Goal: Find contact information: Find contact information

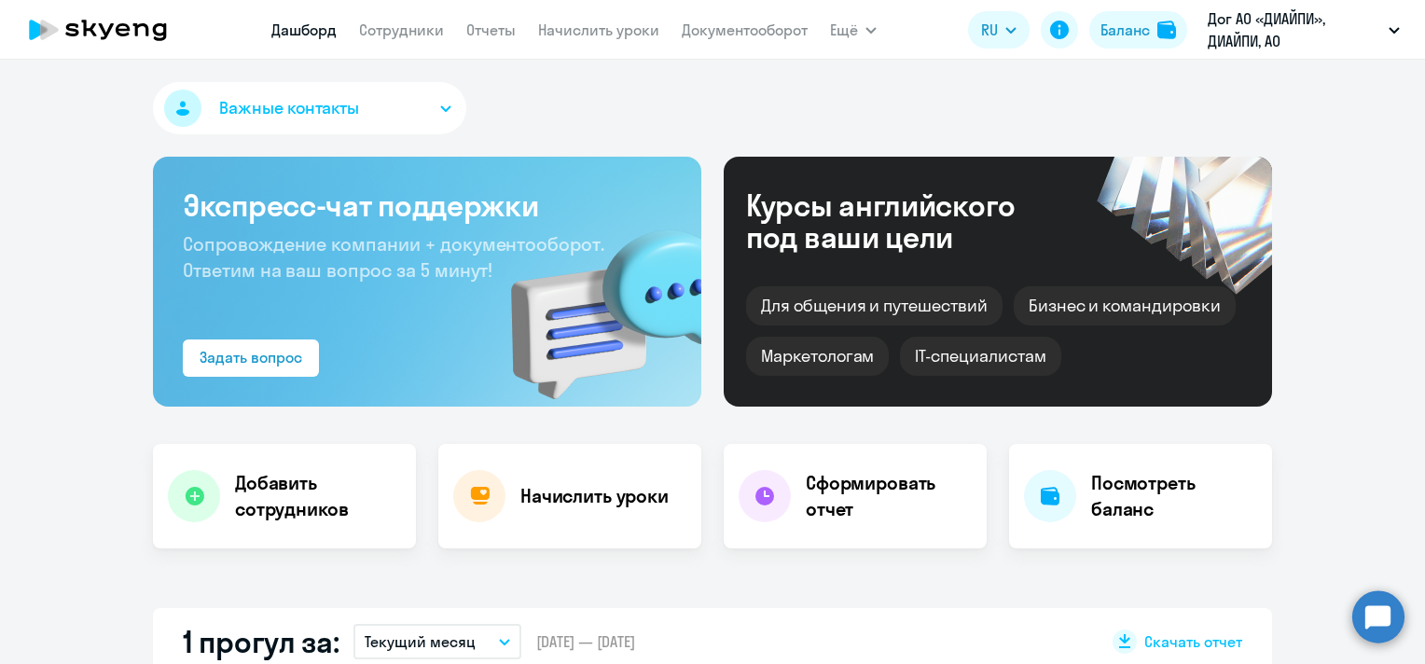
select select "30"
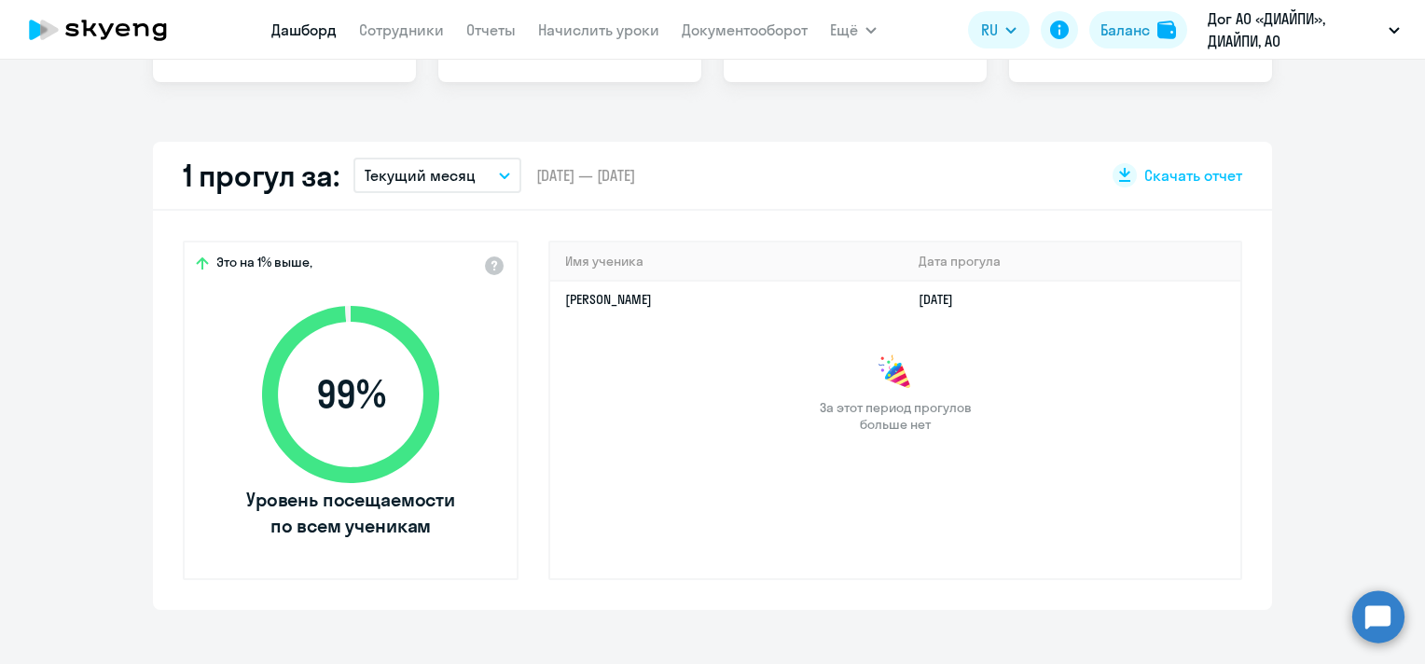
click at [447, 177] on p "Текущий месяц" at bounding box center [420, 175] width 111 height 22
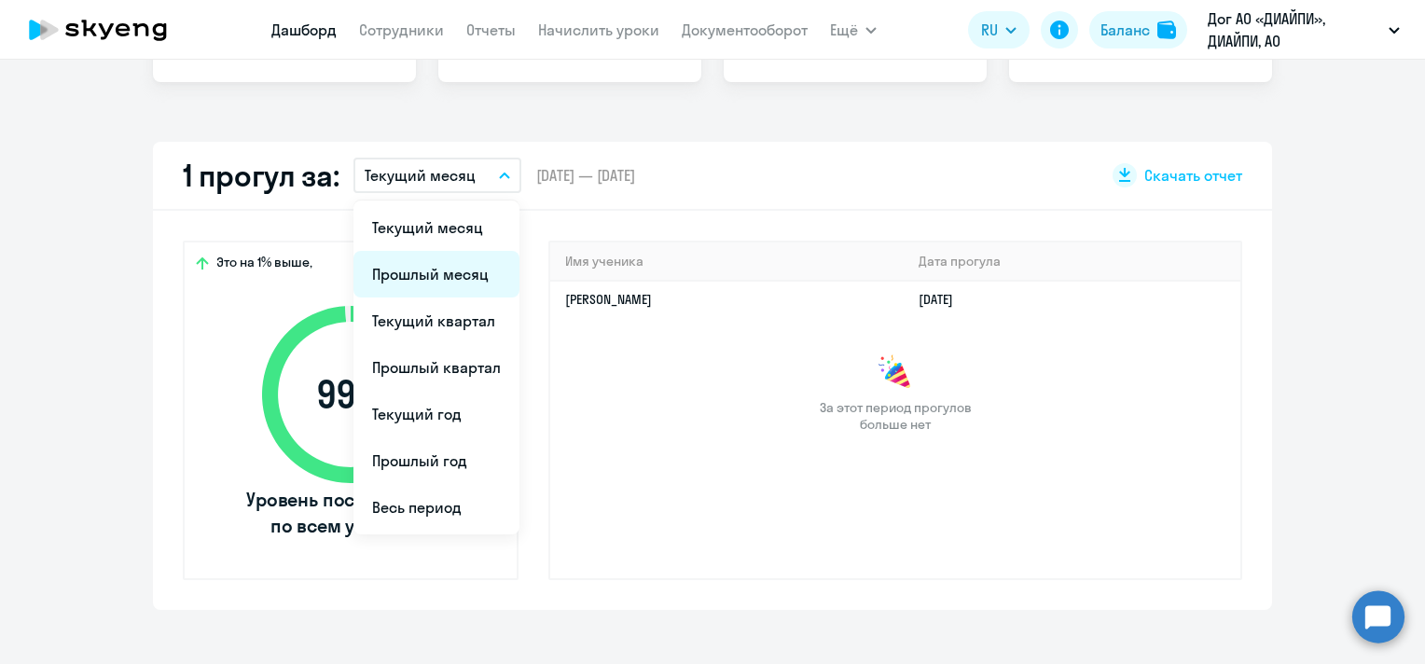
click at [429, 265] on li "Прошлый месяц" at bounding box center [436, 274] width 166 height 47
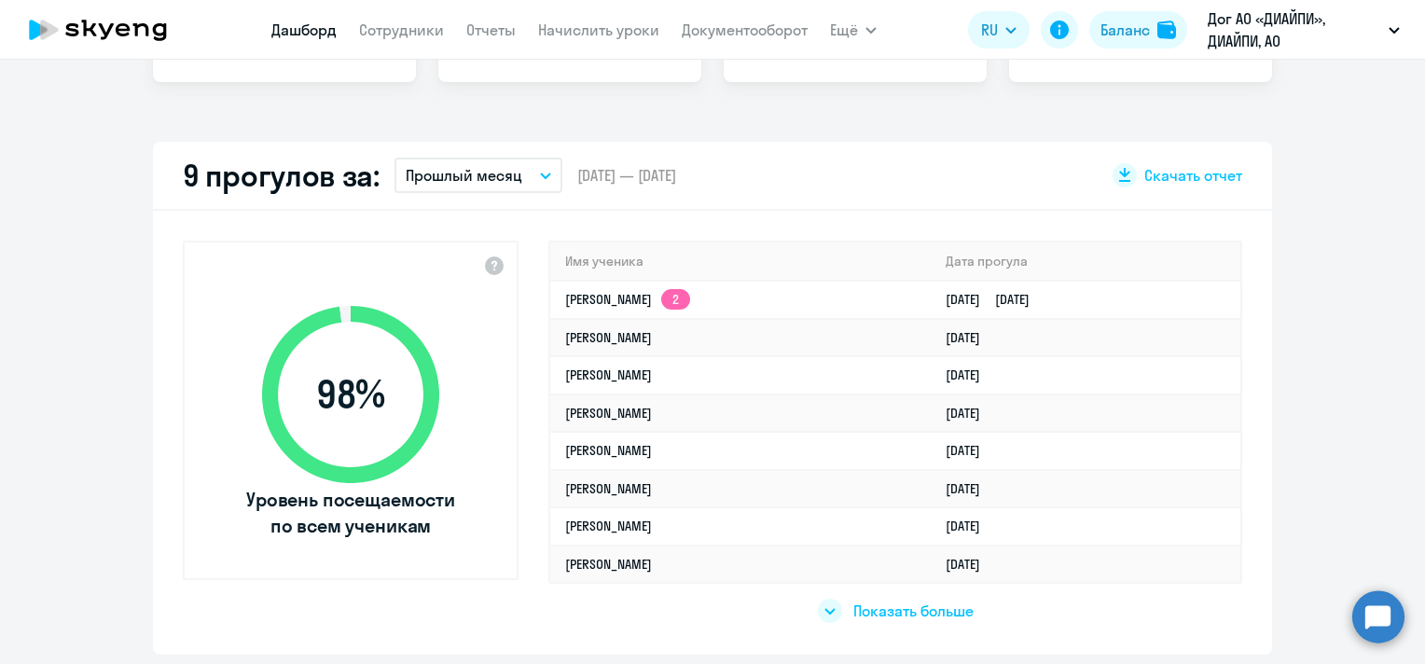
click at [825, 614] on div at bounding box center [830, 611] width 24 height 24
click at [418, 28] on link "Сотрудники" at bounding box center [401, 30] width 85 height 19
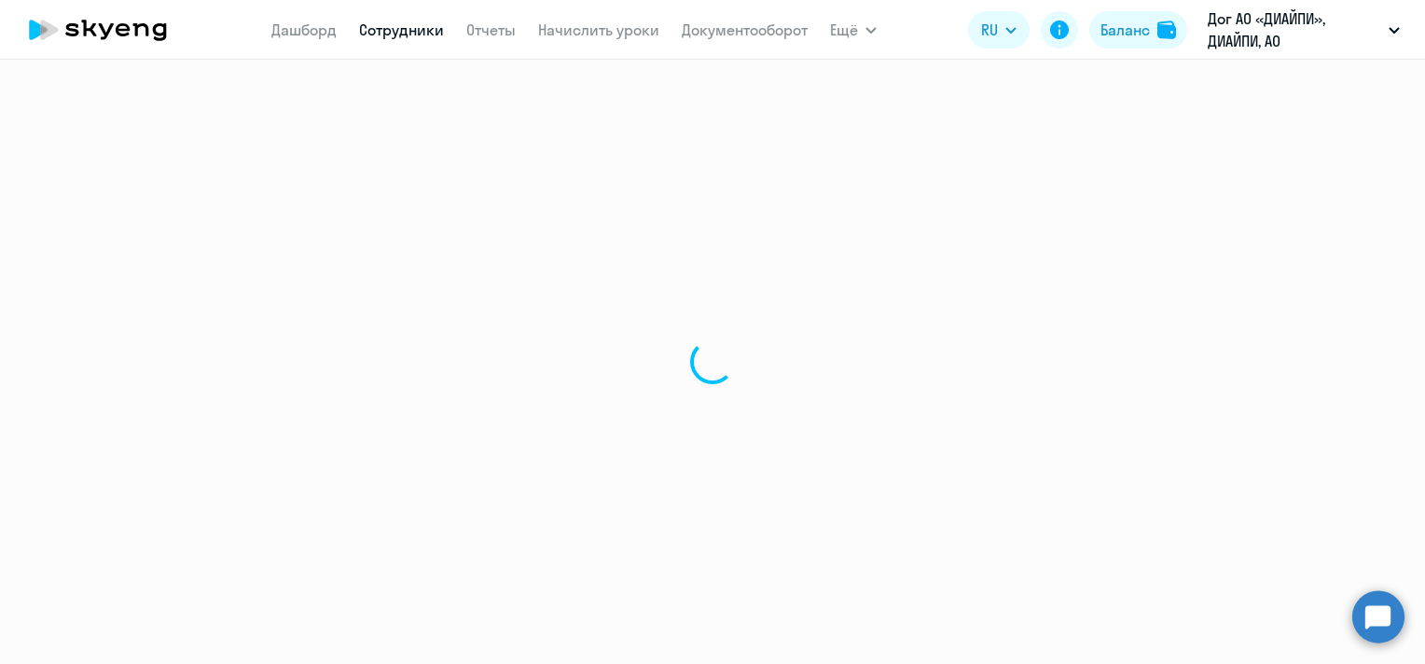
select select "30"
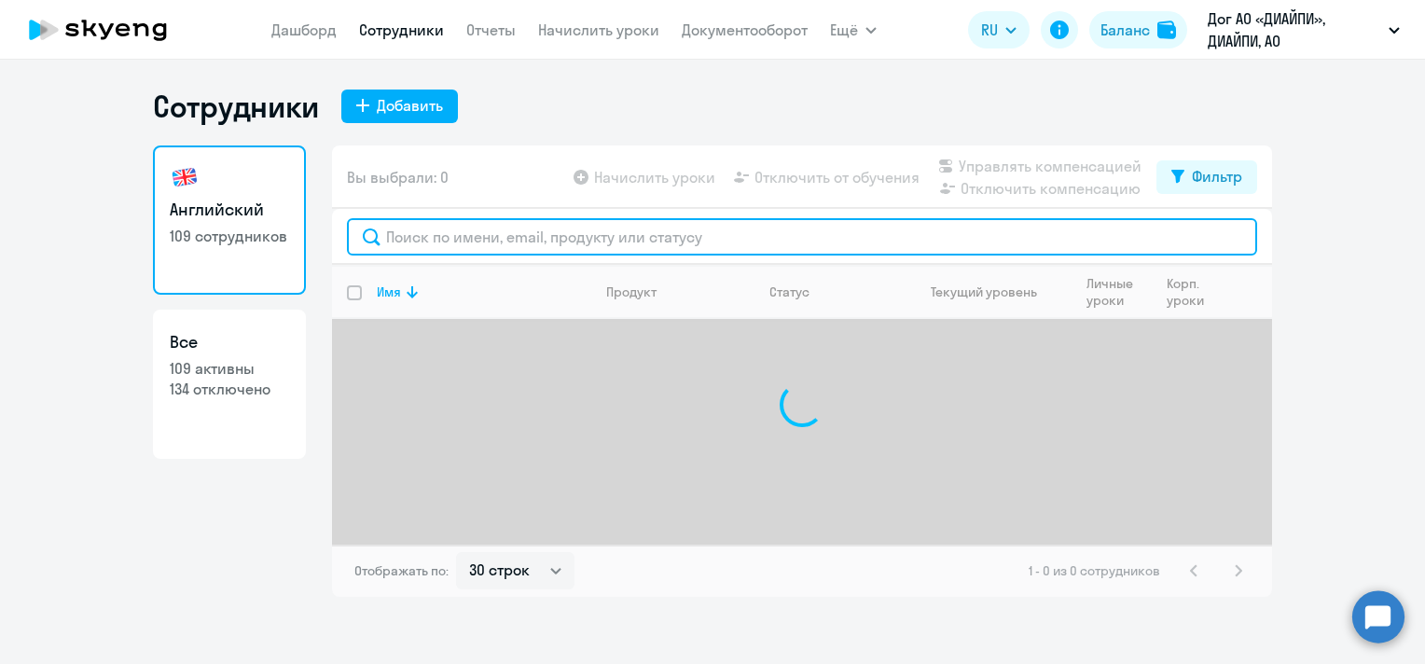
click at [502, 226] on input "text" at bounding box center [802, 236] width 910 height 37
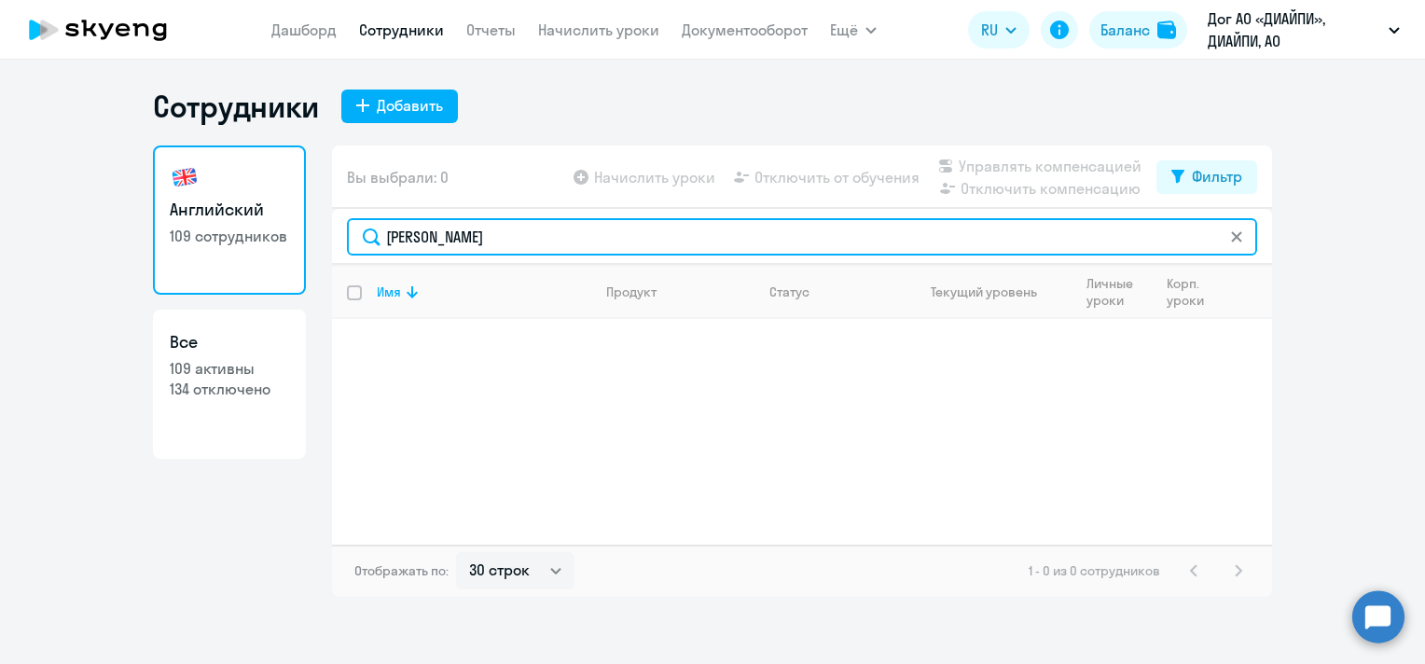
type input "[PERSON_NAME]"
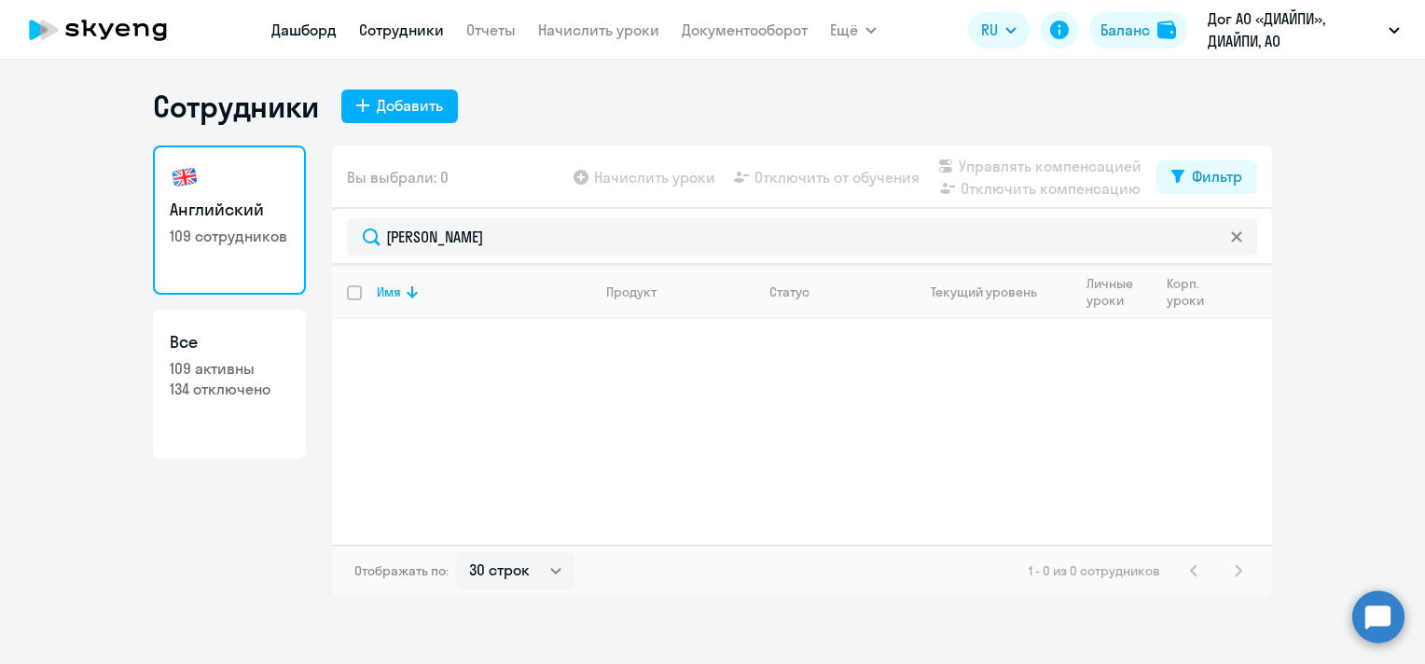
click at [317, 21] on link "Дашборд" at bounding box center [303, 30] width 65 height 19
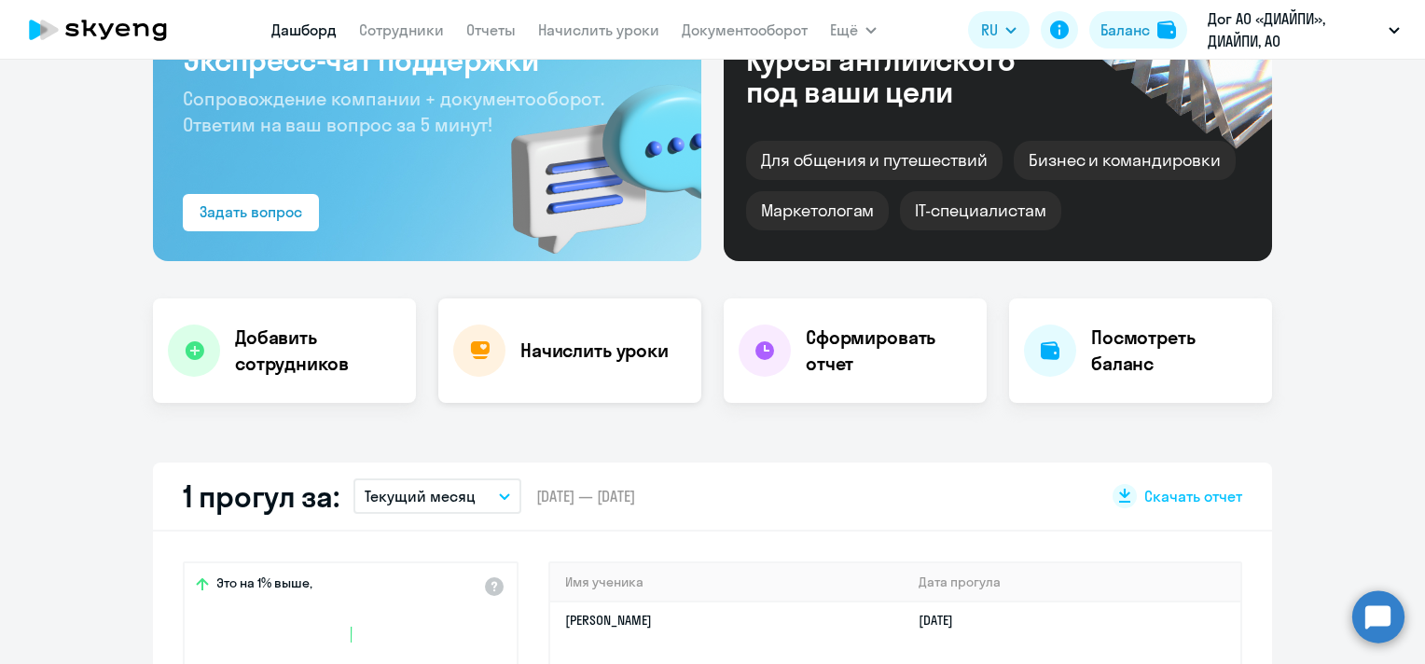
scroll to position [280, 0]
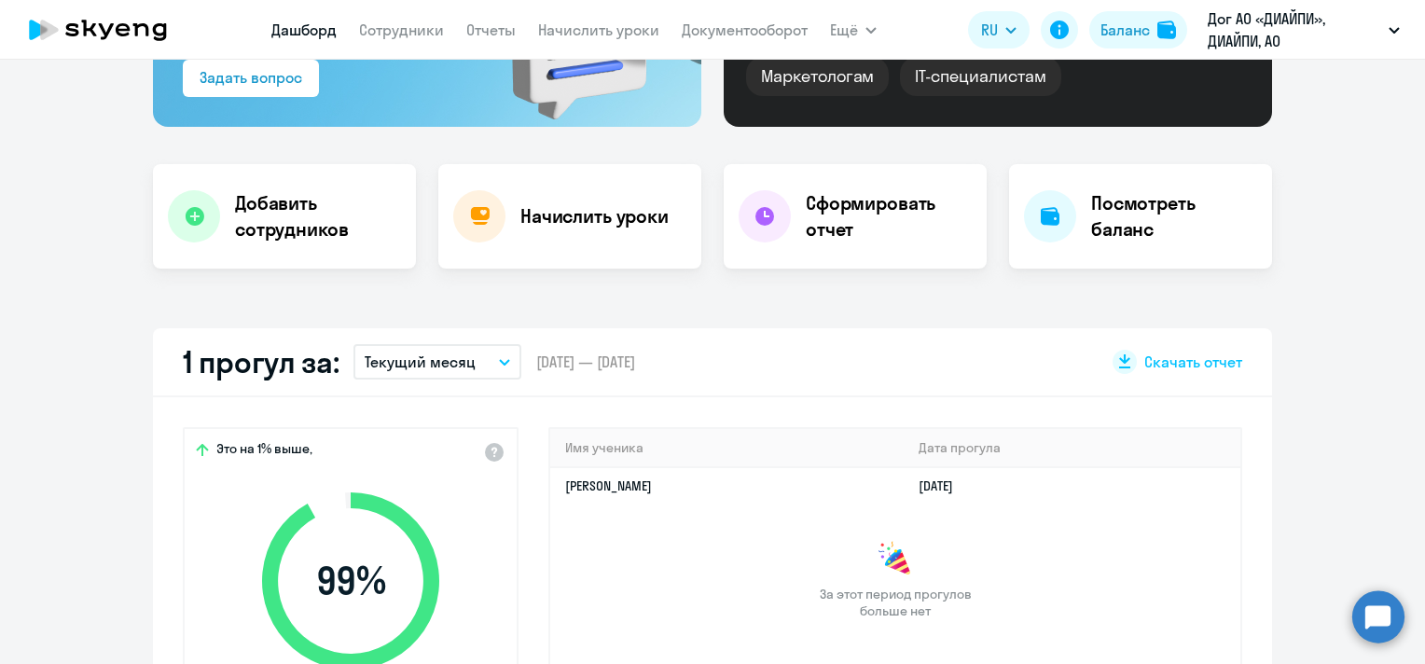
click at [455, 370] on p "Текущий месяц" at bounding box center [420, 362] width 111 height 22
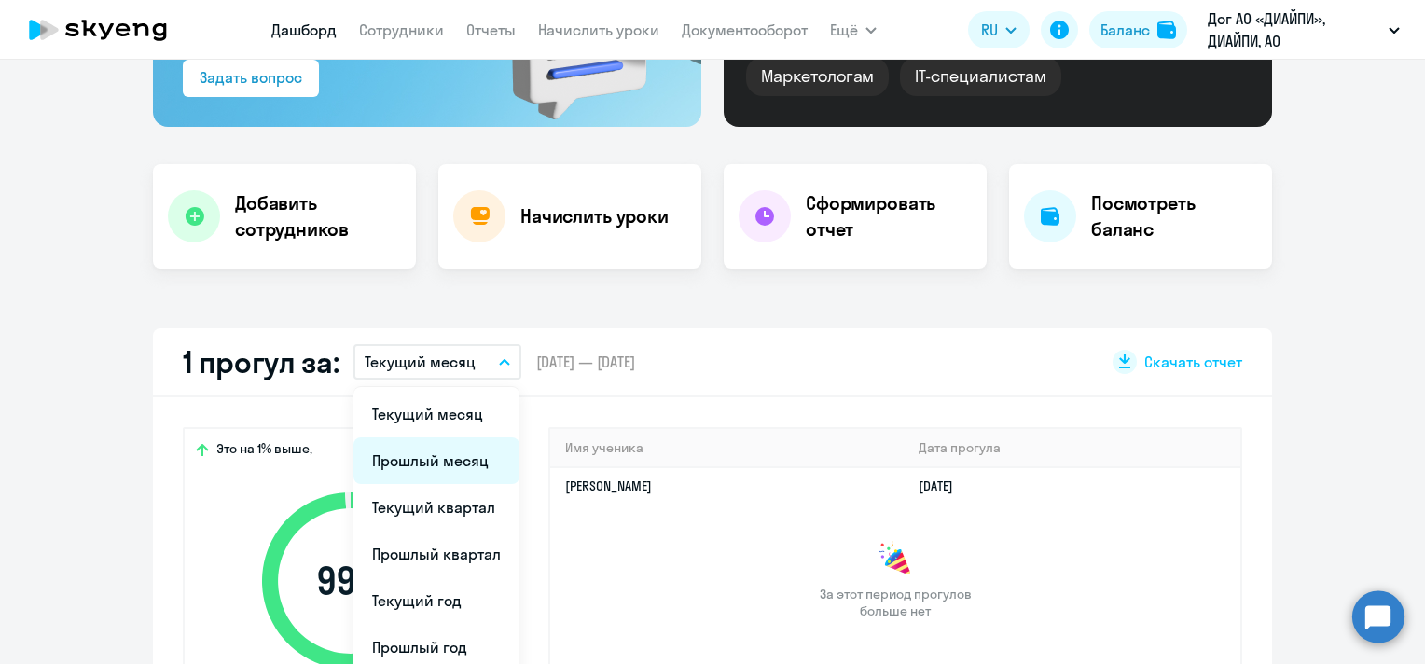
click at [430, 461] on li "Прошлый месяц" at bounding box center [436, 460] width 166 height 47
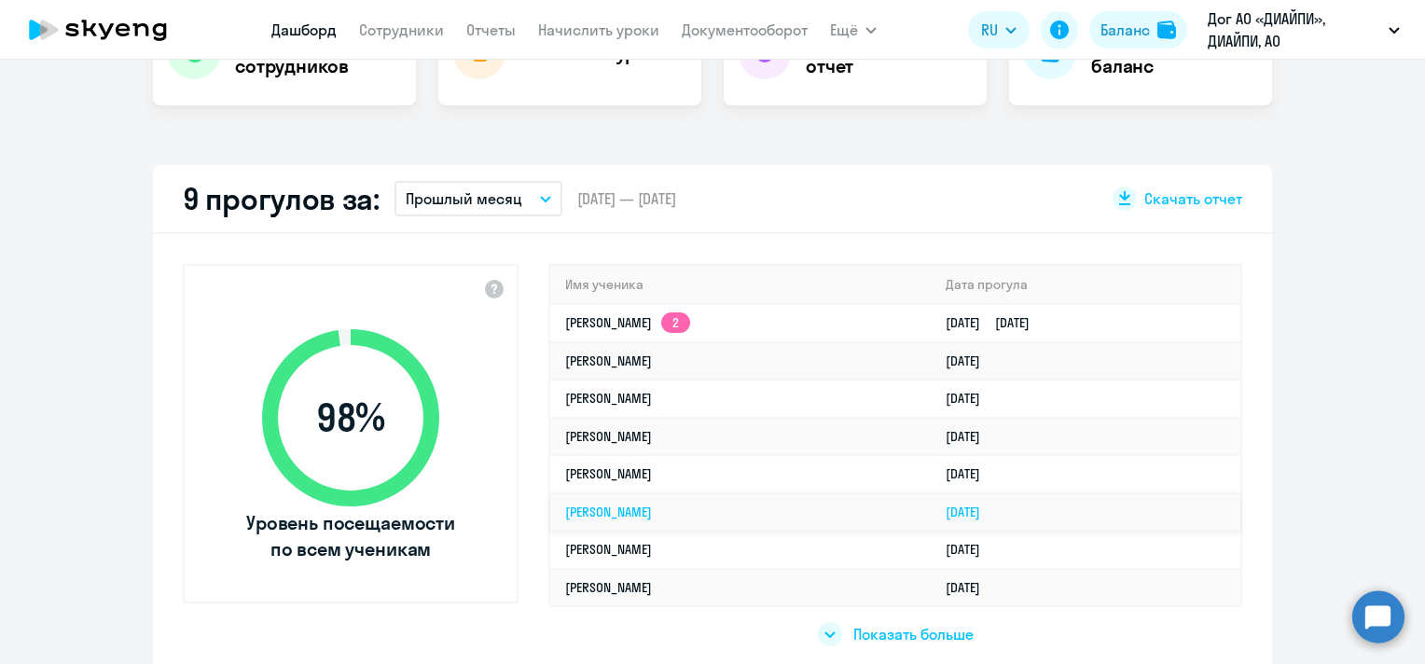
scroll to position [466, 0]
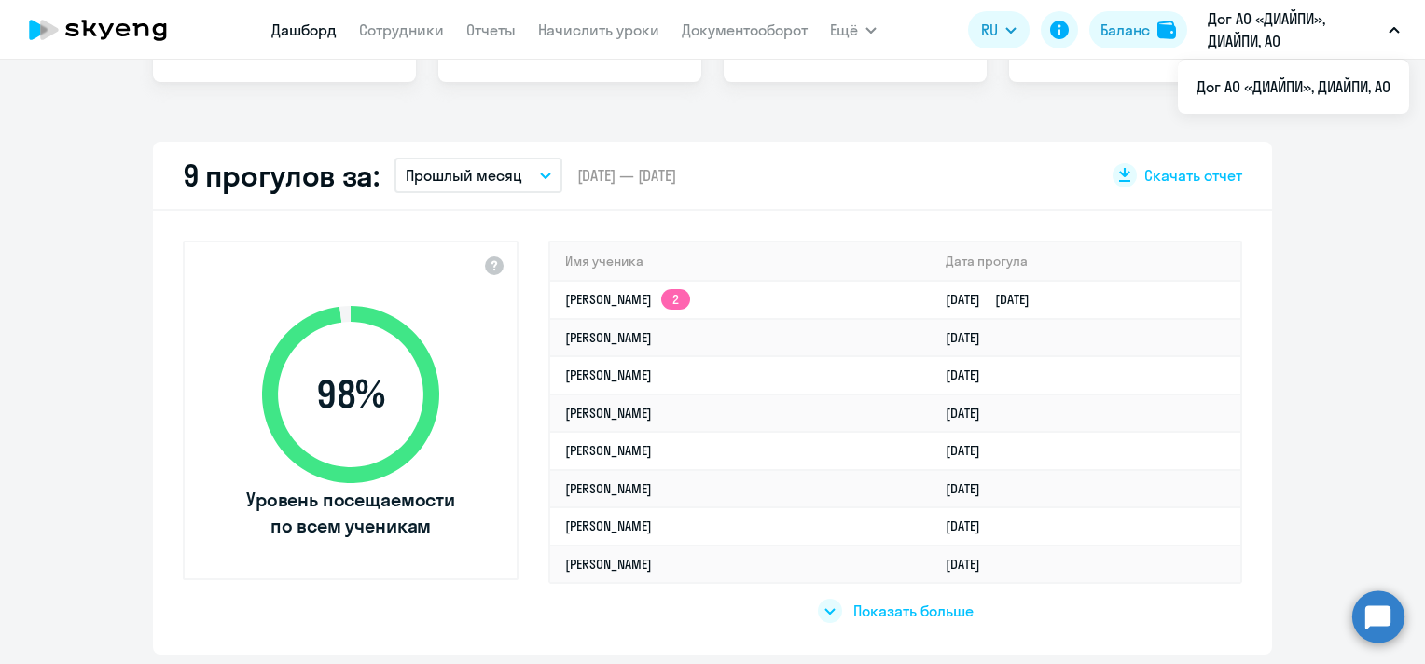
select select "30"
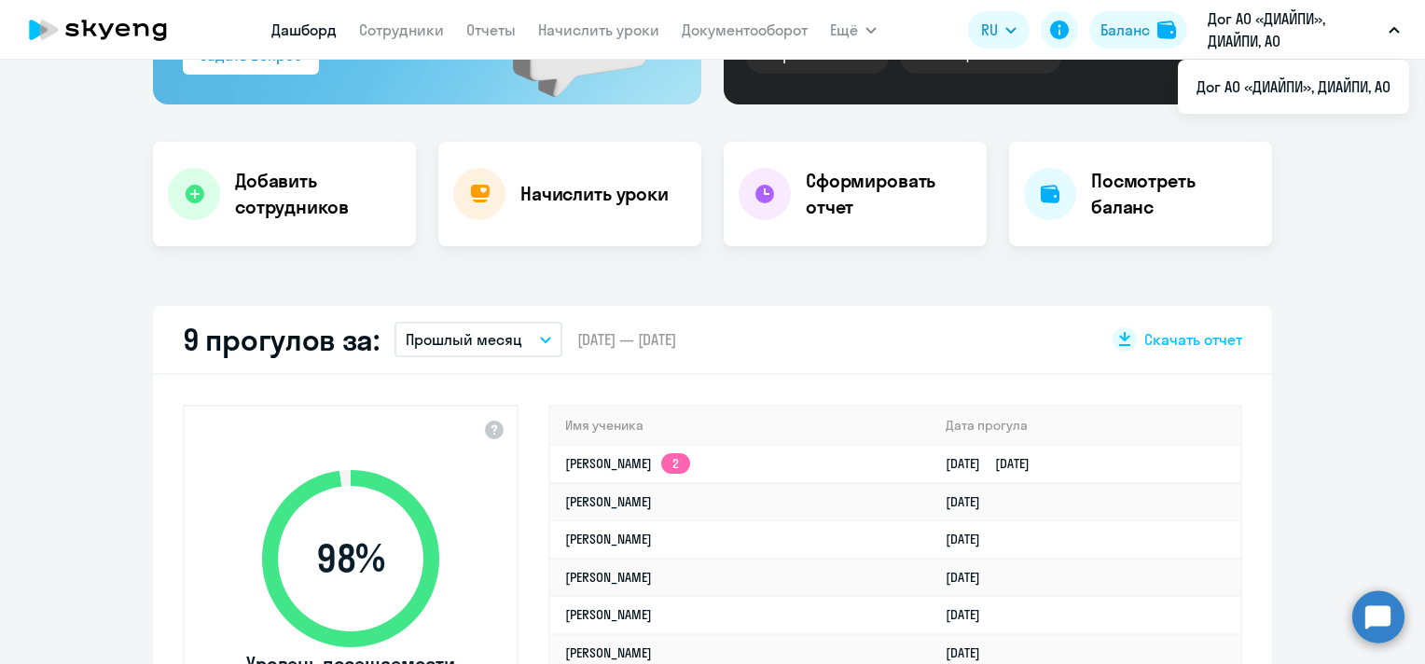
scroll to position [93, 0]
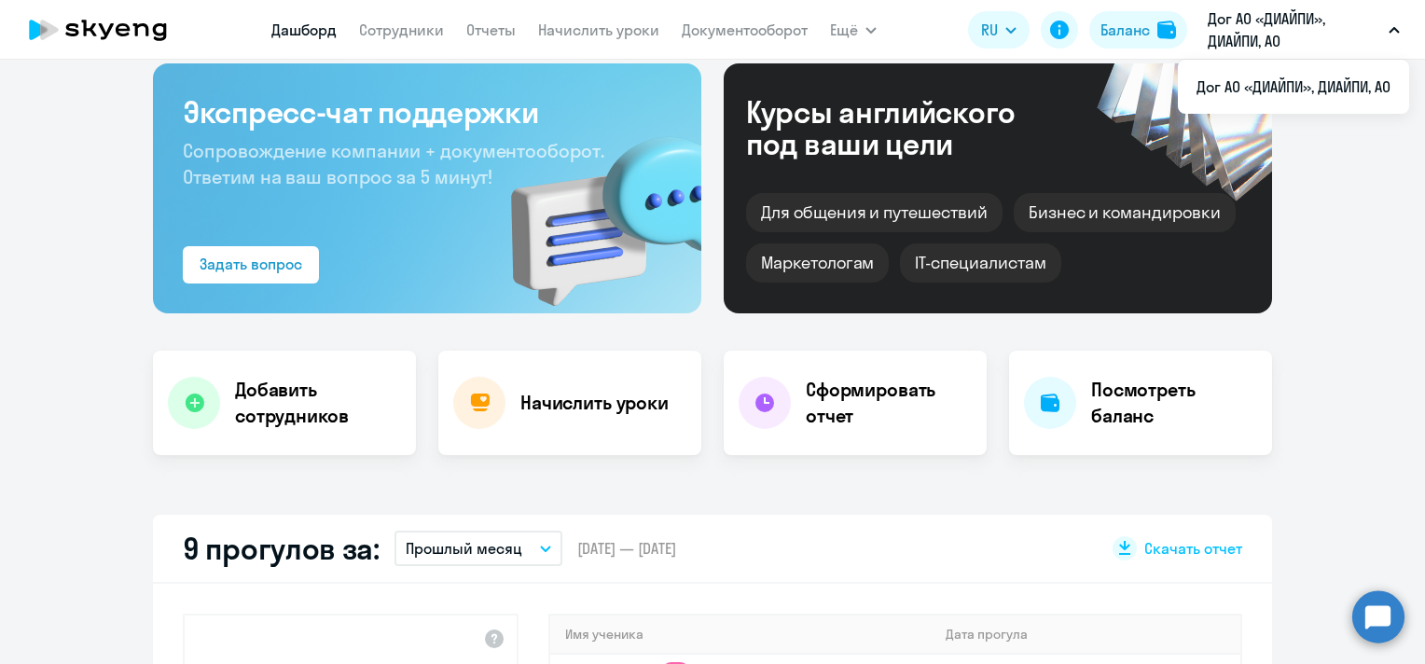
click at [421, 39] on app-menu-item-link "Сотрудники" at bounding box center [401, 30] width 85 height 23
click at [418, 34] on link "Сотрудники" at bounding box center [401, 30] width 85 height 19
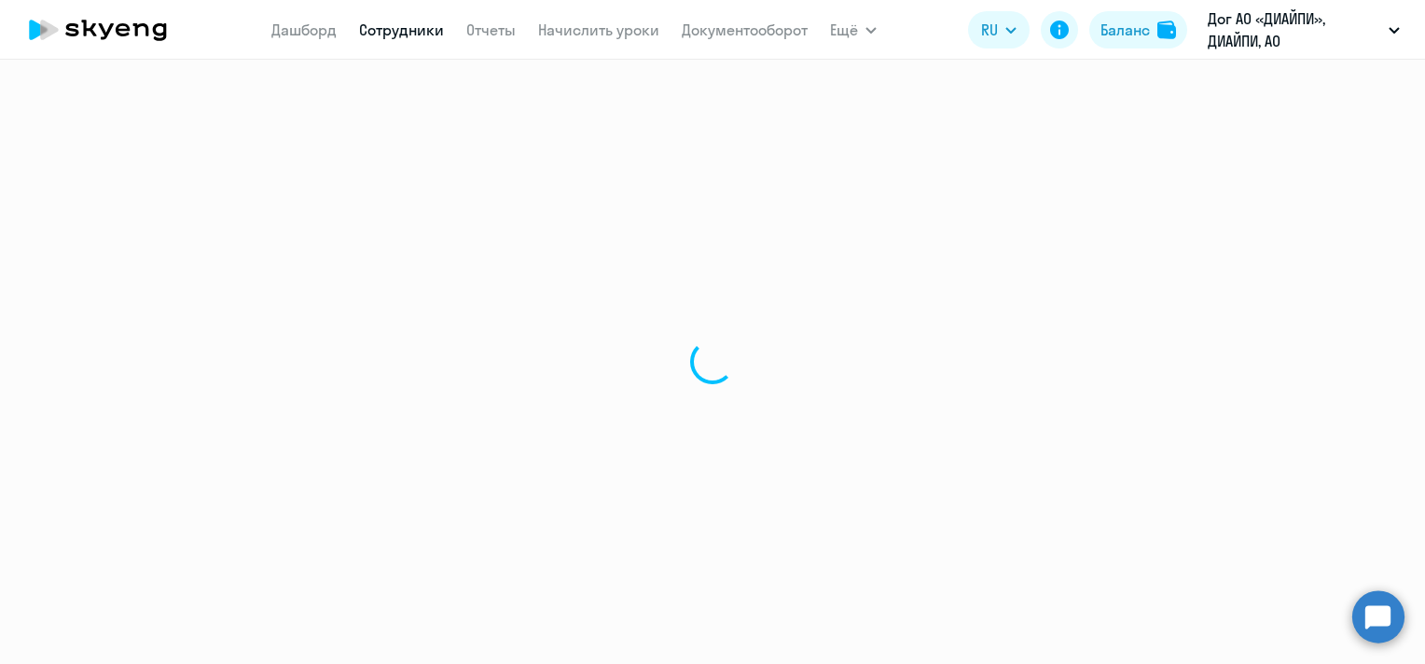
select select "30"
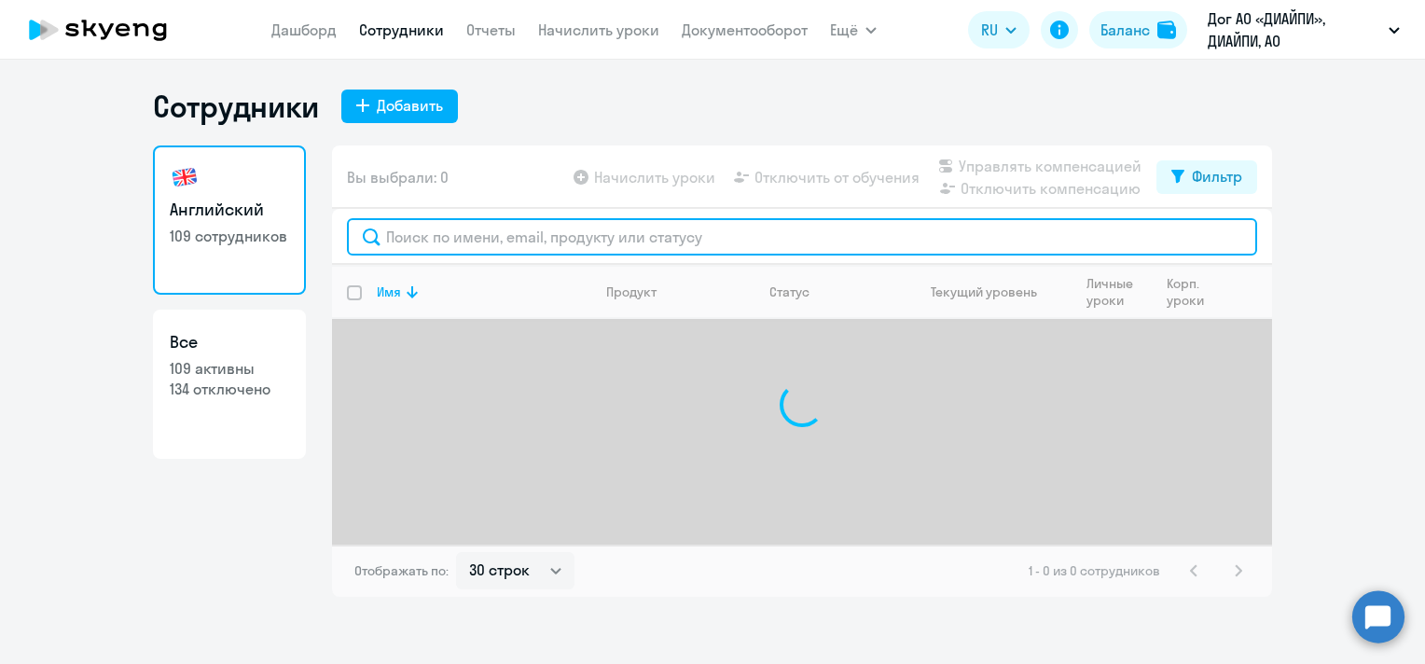
click at [554, 244] on input "text" at bounding box center [802, 236] width 910 height 37
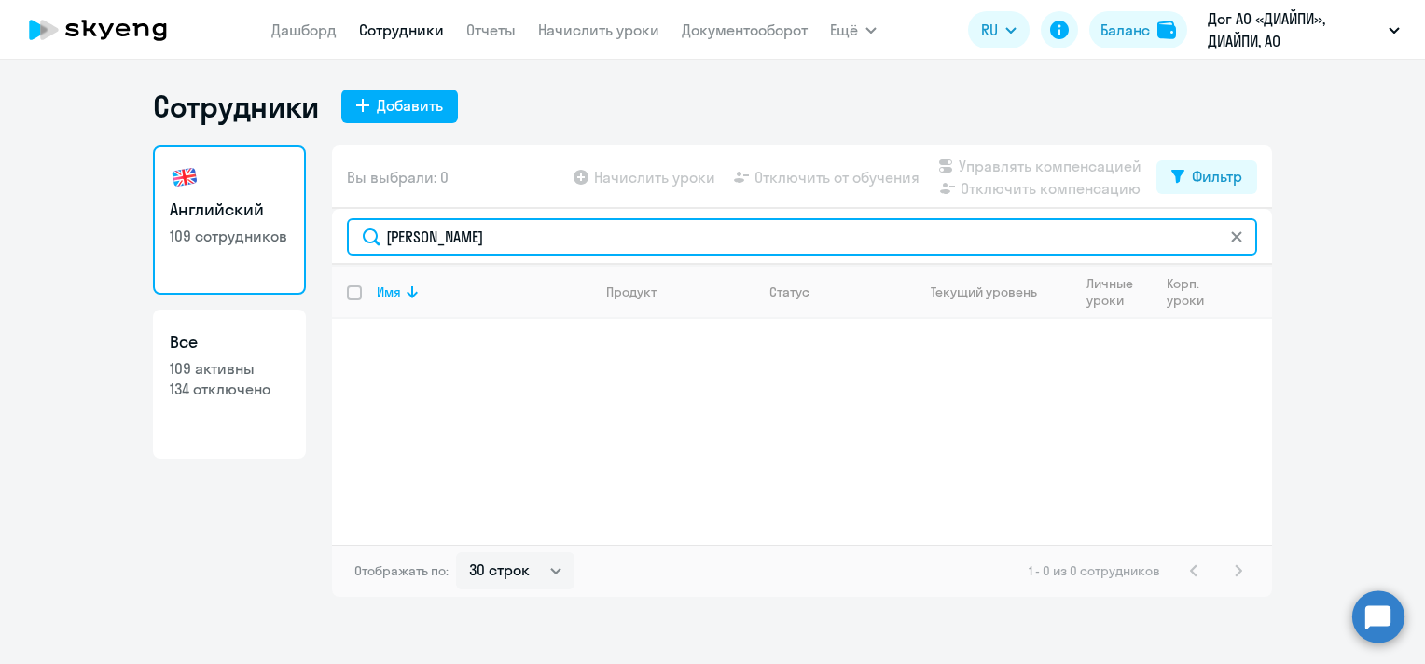
type input "[PERSON_NAME]"
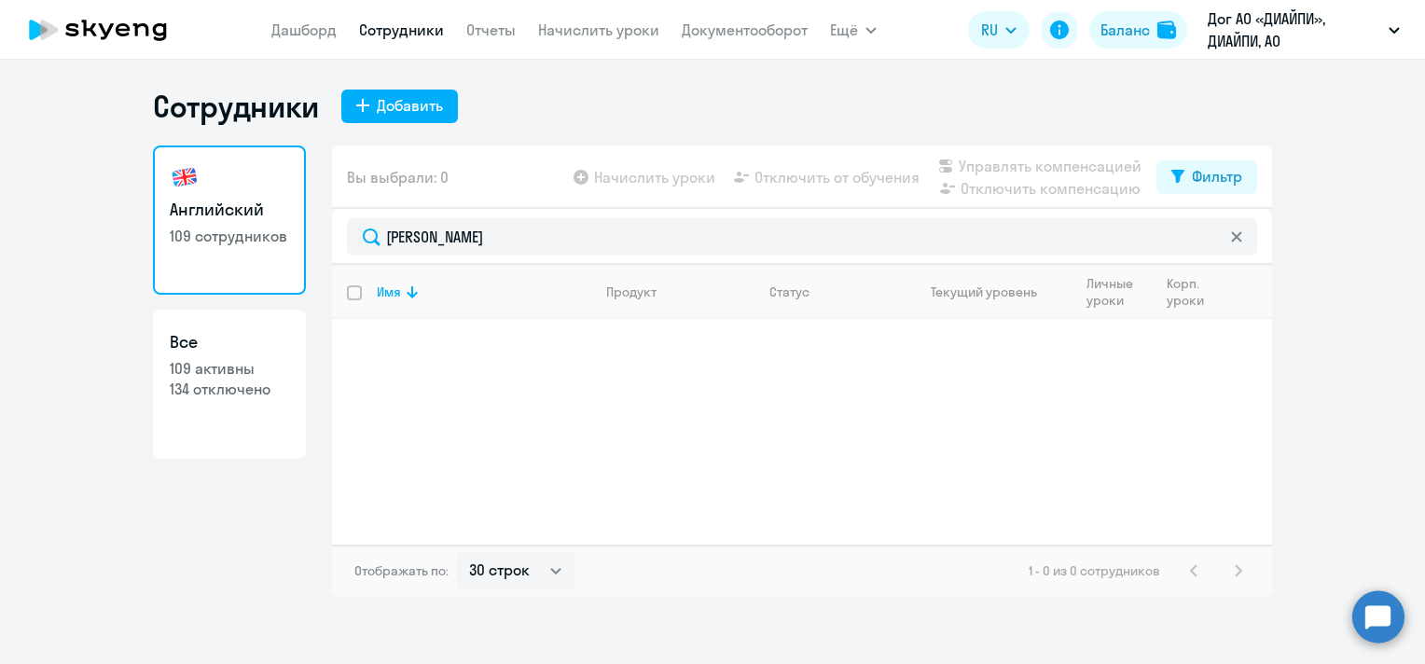
click at [1237, 235] on icon at bounding box center [1236, 236] width 10 height 10
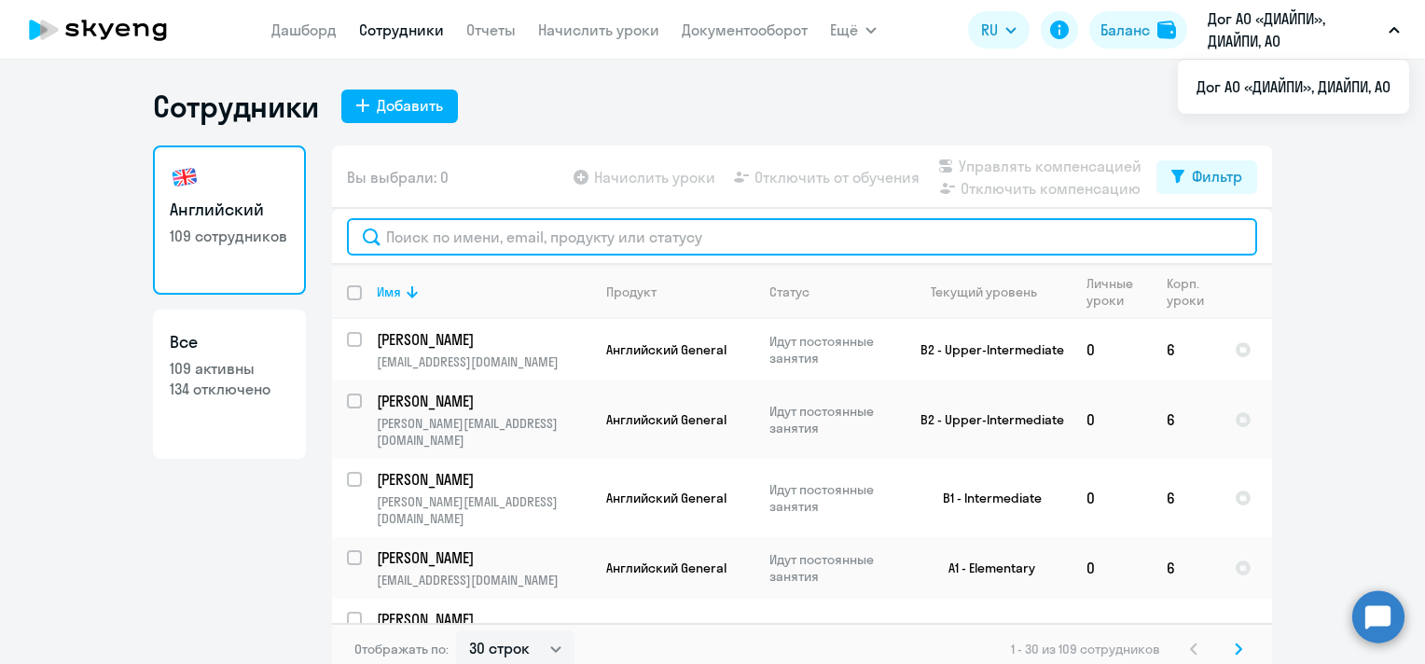
click at [544, 228] on input "text" at bounding box center [802, 236] width 910 height 37
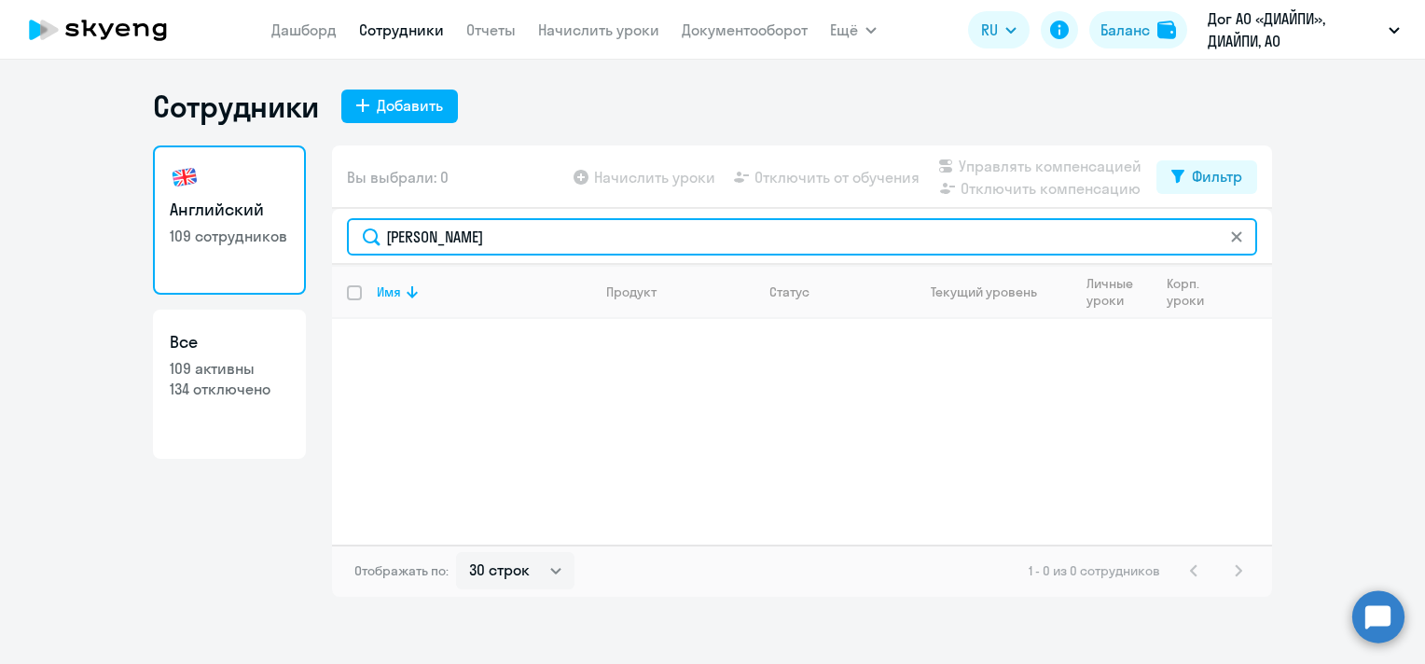
drag, startPoint x: 459, startPoint y: 236, endPoint x: 364, endPoint y: 236, distance: 95.1
click at [363, 236] on input "[PERSON_NAME]" at bounding box center [802, 236] width 910 height 37
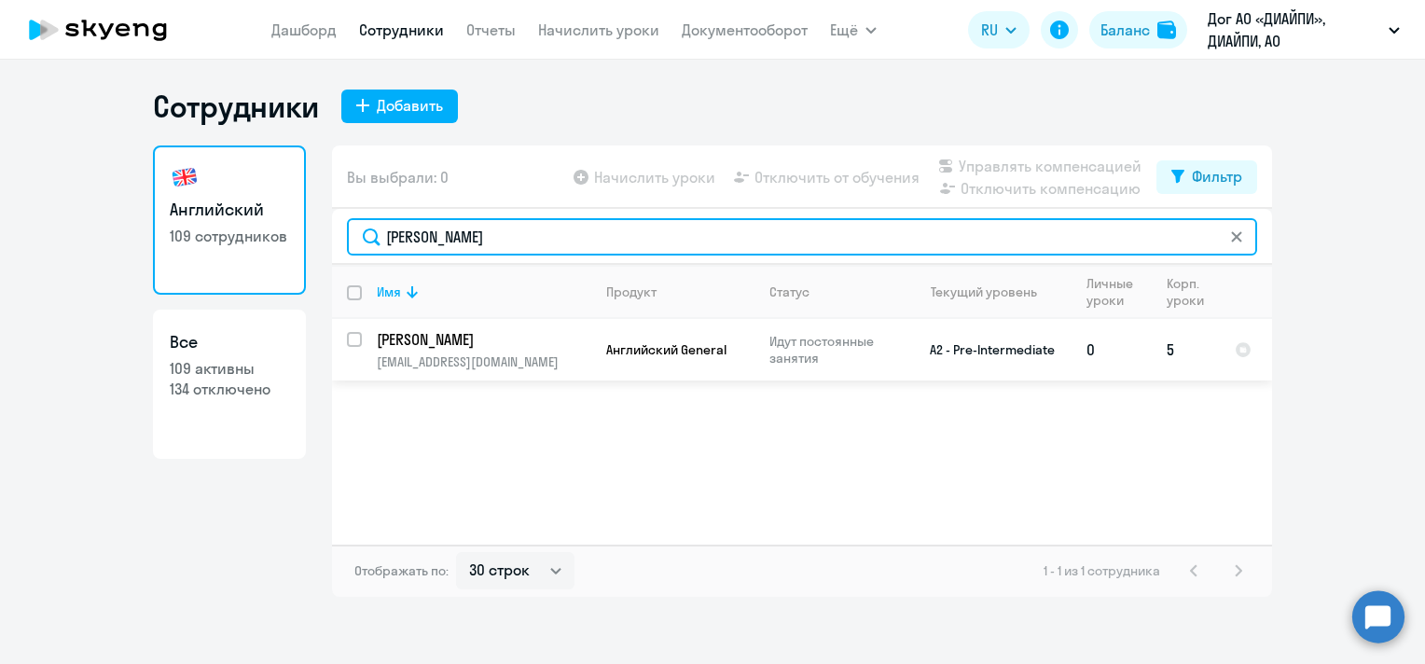
type input "[PERSON_NAME]"
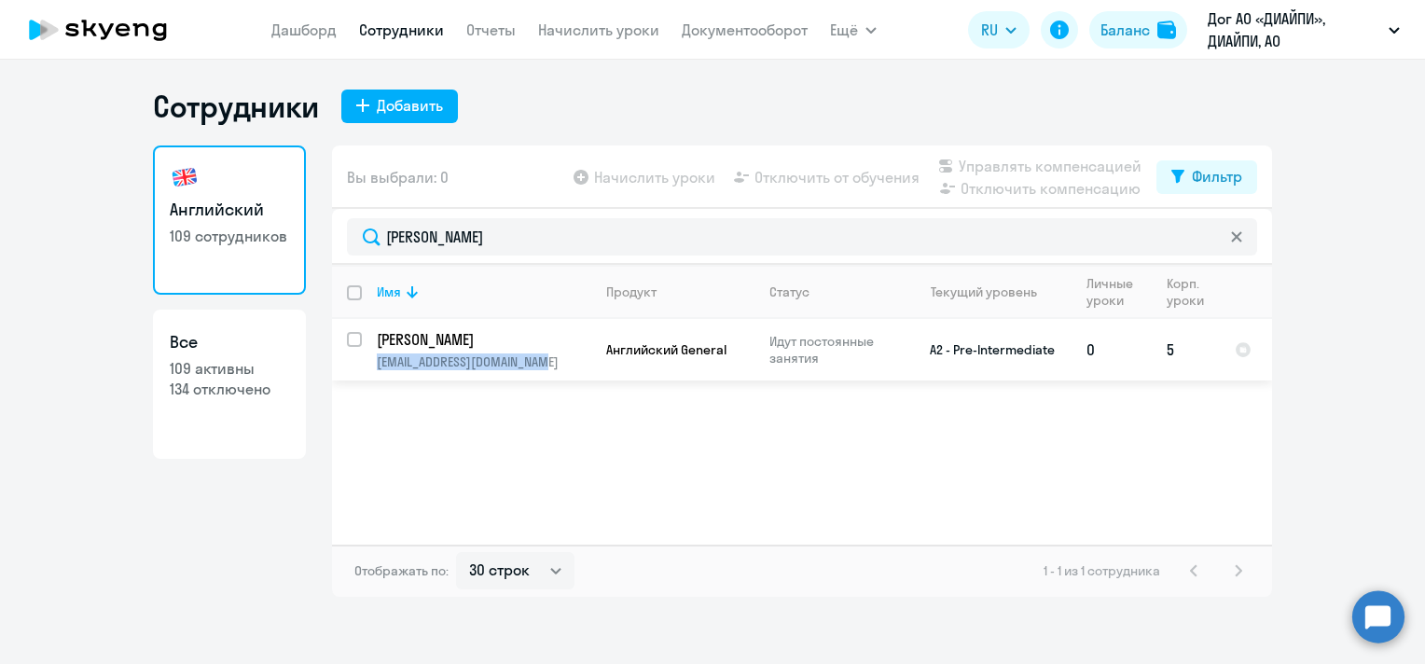
drag, startPoint x: 564, startPoint y: 362, endPoint x: 377, endPoint y: 366, distance: 187.5
click at [377, 366] on p "[EMAIL_ADDRESS][DOMAIN_NAME]" at bounding box center [484, 361] width 214 height 17
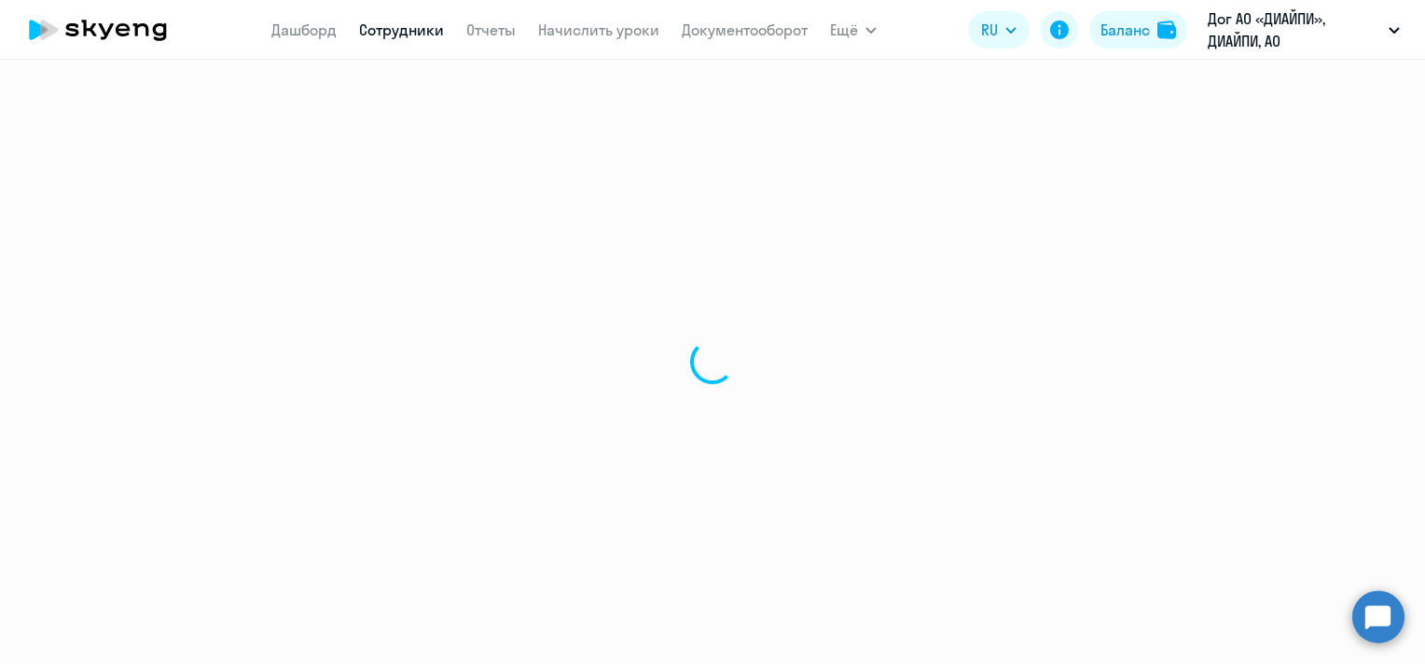
select select "english"
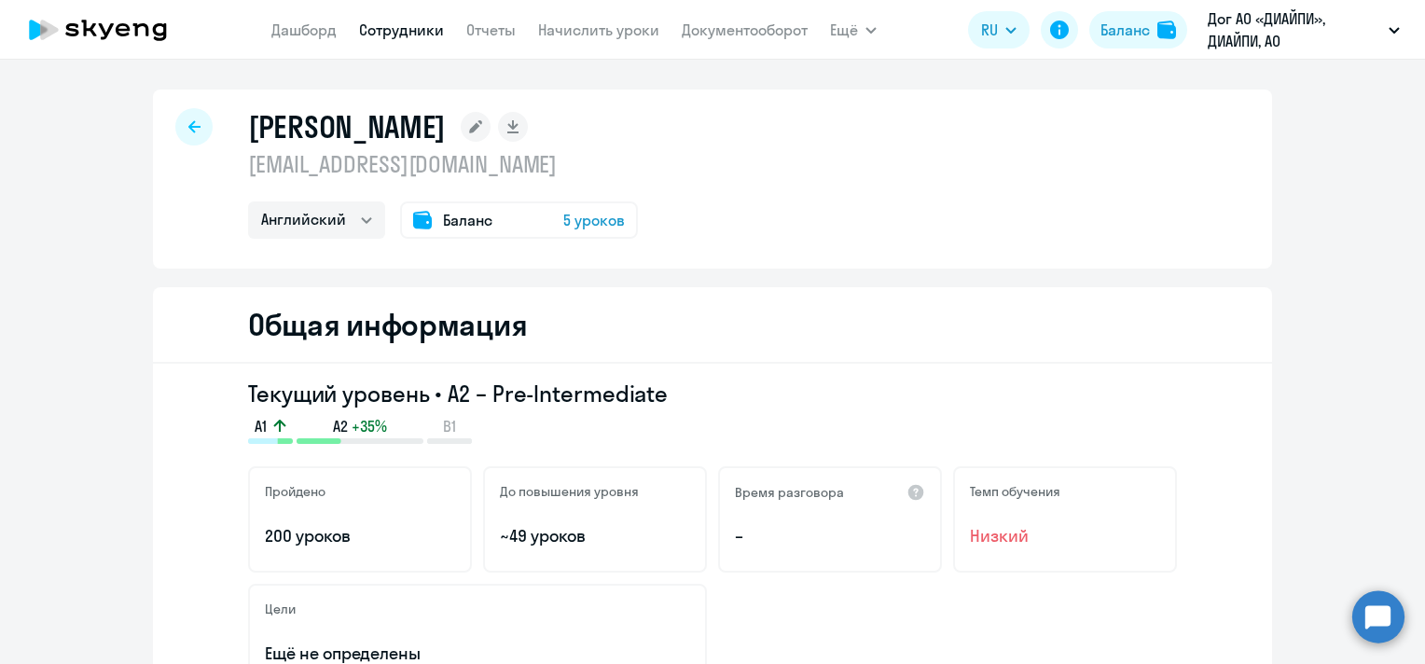
click at [191, 121] on icon at bounding box center [194, 126] width 12 height 13
select select "30"
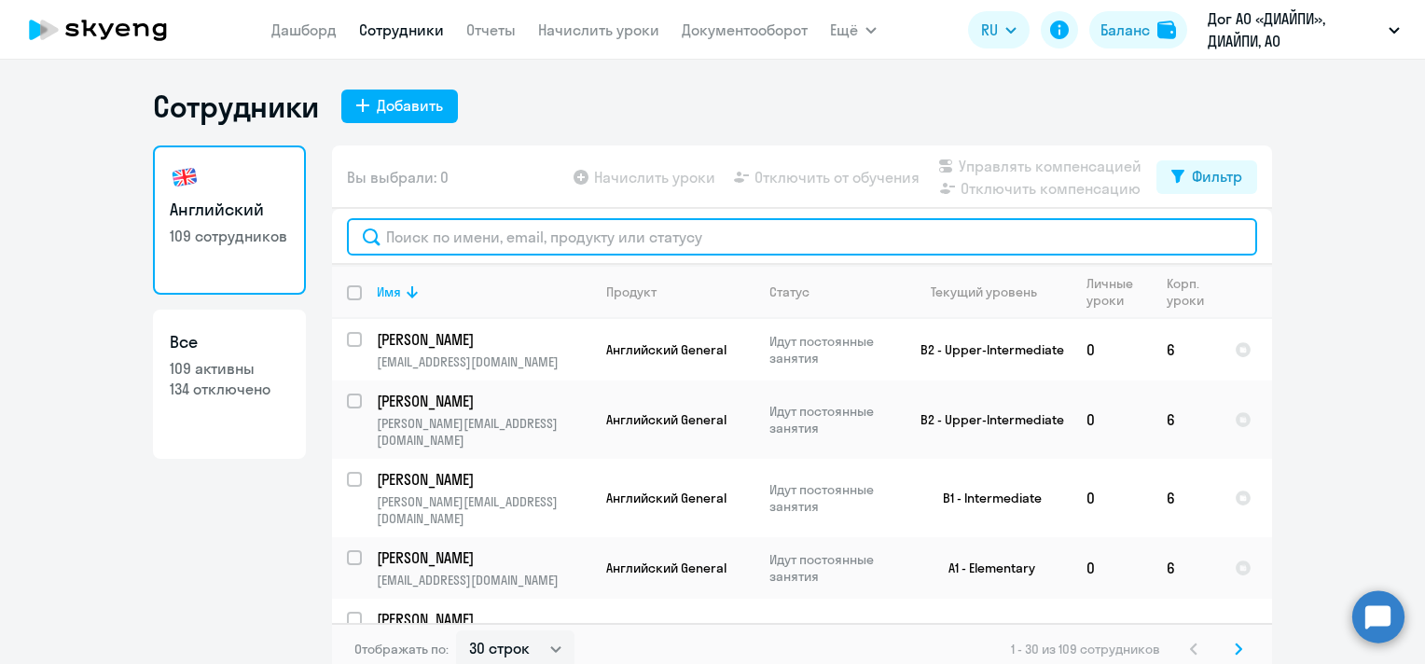
click at [556, 238] on input "text" at bounding box center [802, 236] width 910 height 37
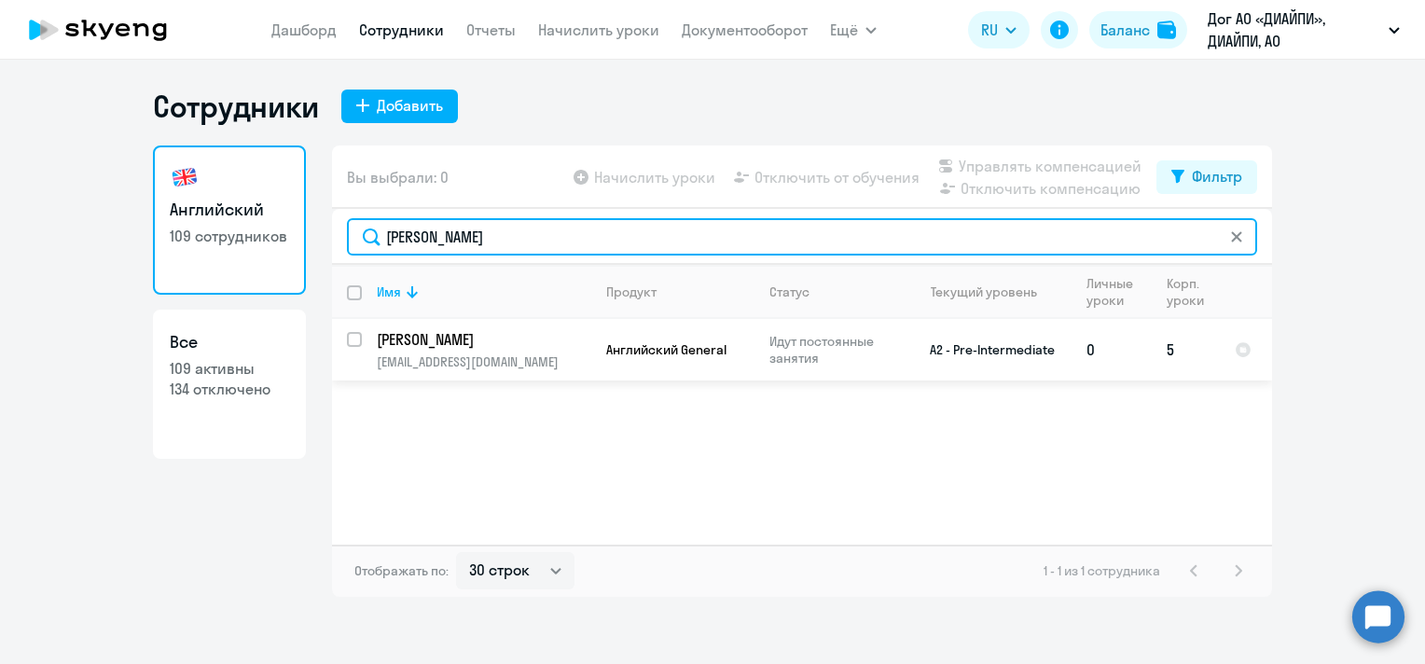
type input "[PERSON_NAME]"
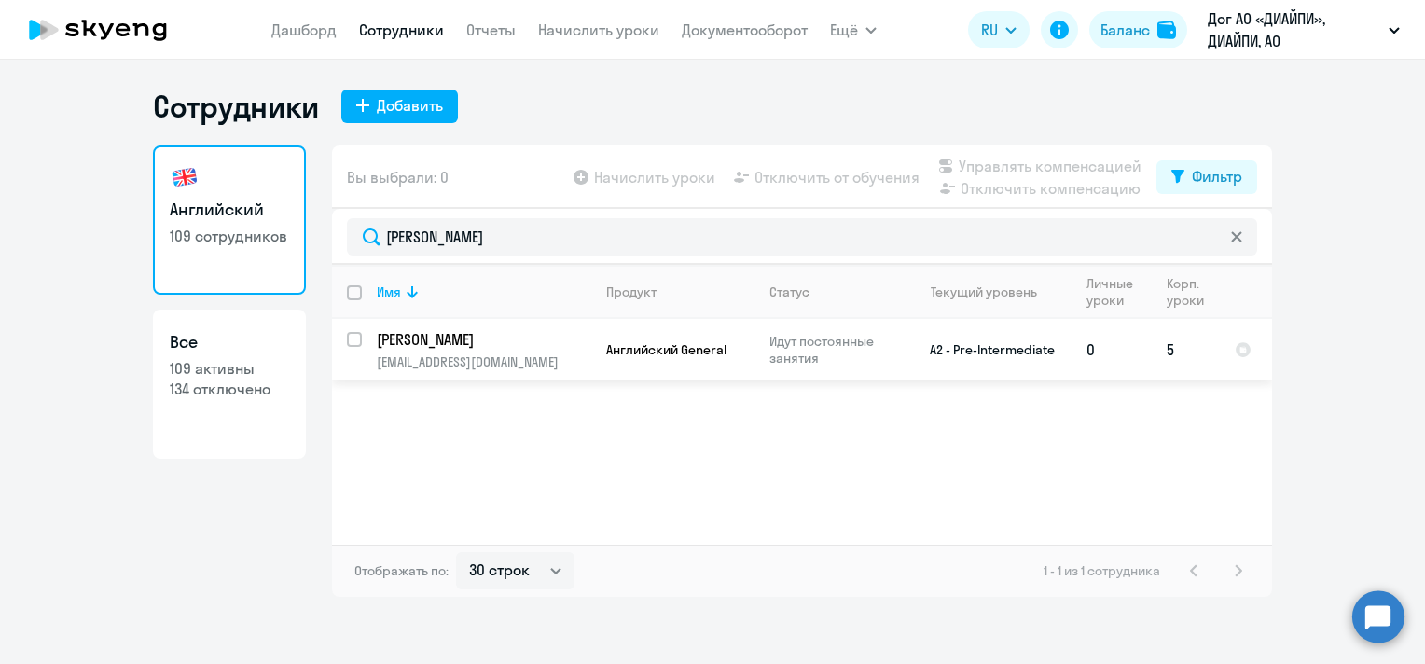
click at [512, 338] on p "[PERSON_NAME]" at bounding box center [482, 339] width 211 height 21
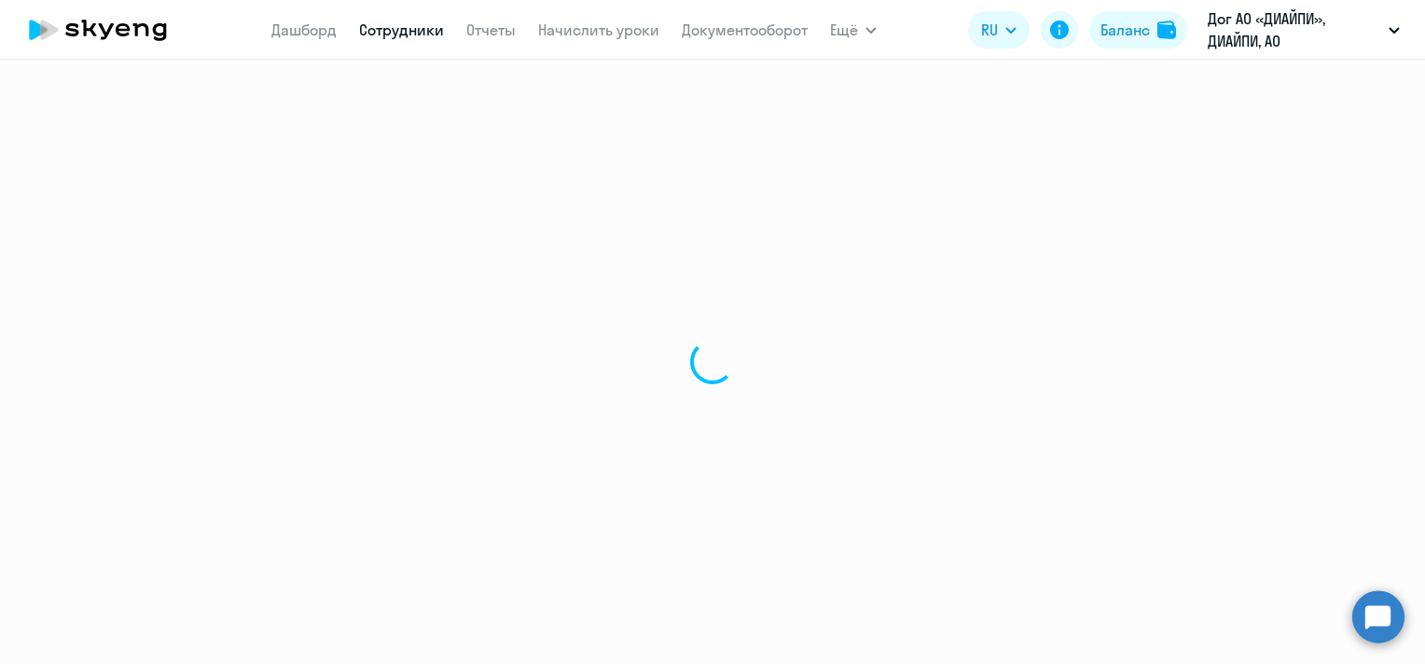
select select "english"
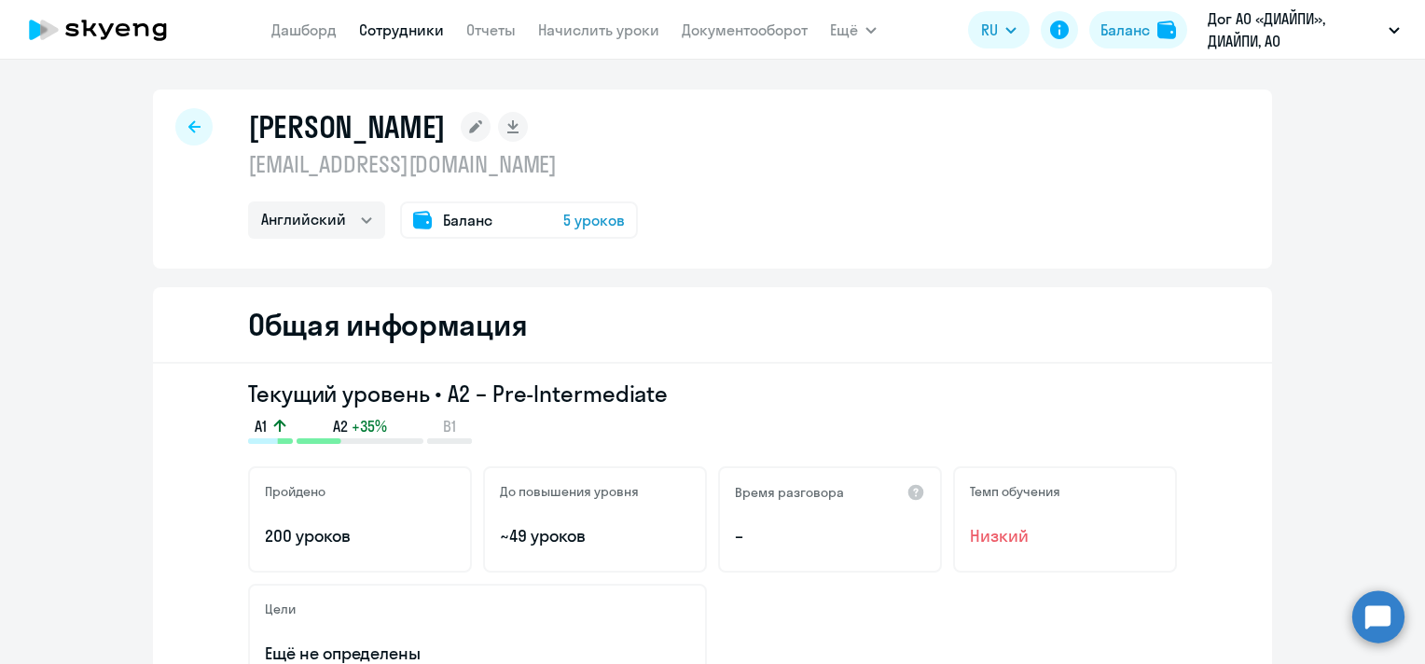
drag, startPoint x: 1384, startPoint y: 338, endPoint x: 1309, endPoint y: 334, distance: 74.7
drag, startPoint x: 544, startPoint y: 164, endPoint x: 244, endPoint y: 167, distance: 299.3
click at [248, 167] on p "[EMAIL_ADDRESS][DOMAIN_NAME]" at bounding box center [443, 164] width 390 height 30
copy p "[EMAIL_ADDRESS][DOMAIN_NAME]"
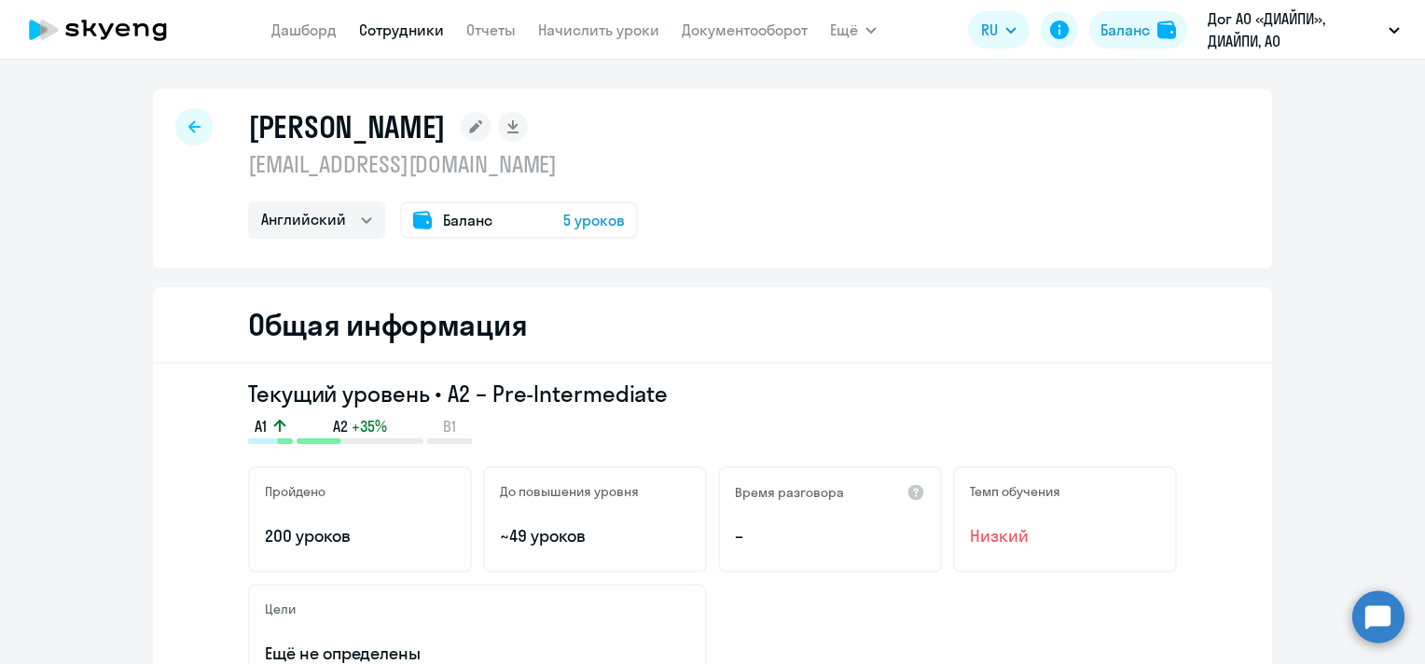
click at [189, 129] on icon at bounding box center [194, 126] width 12 height 13
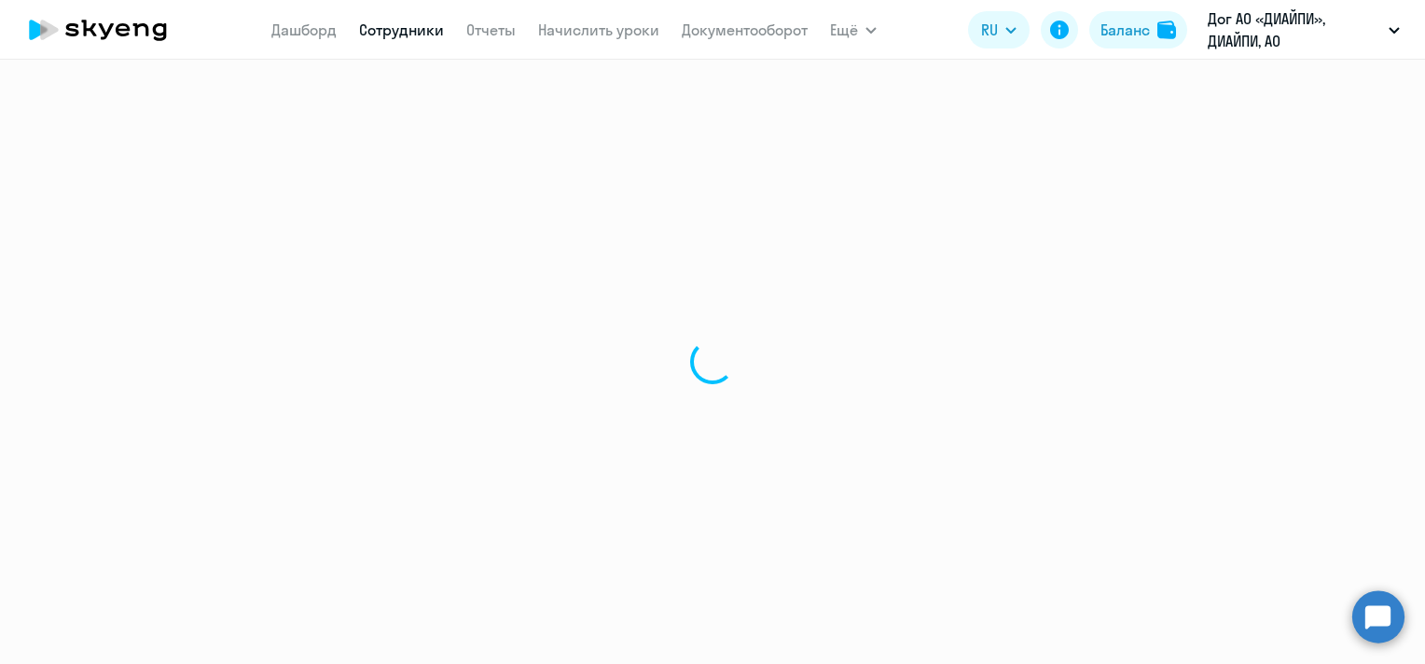
select select "30"
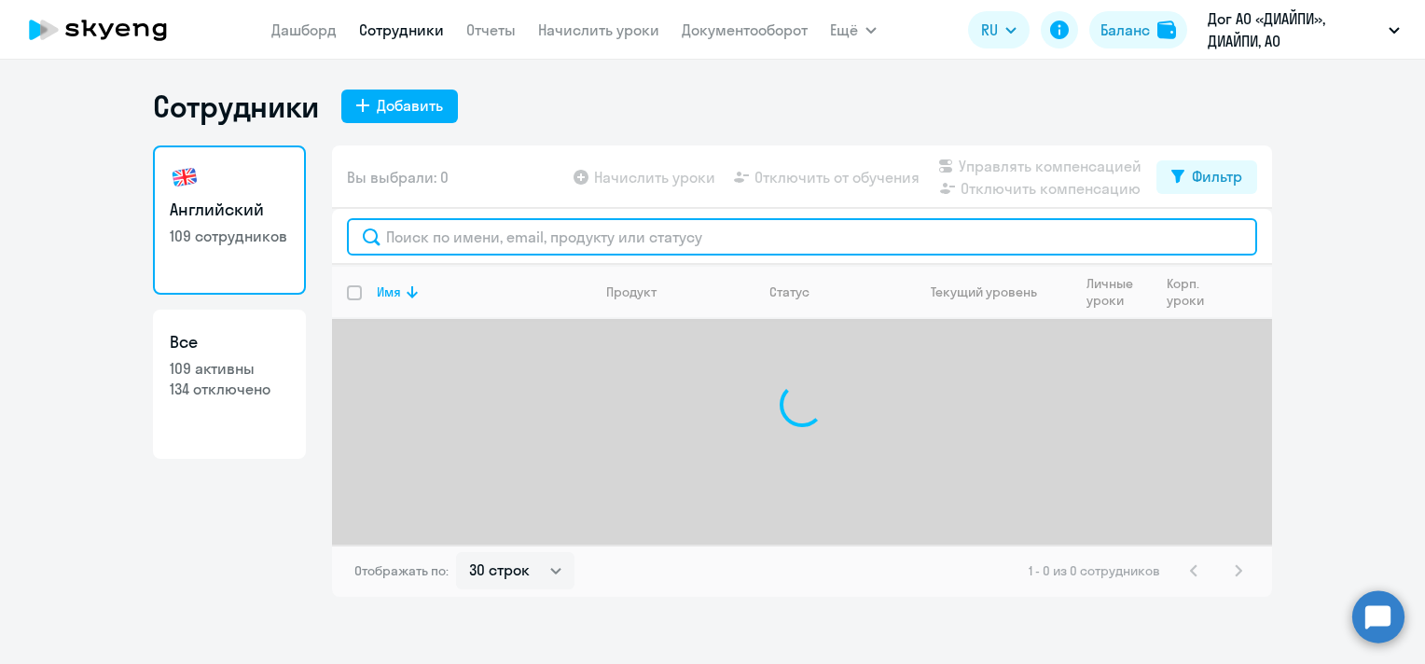
click at [574, 245] on input "text" at bounding box center [802, 236] width 910 height 37
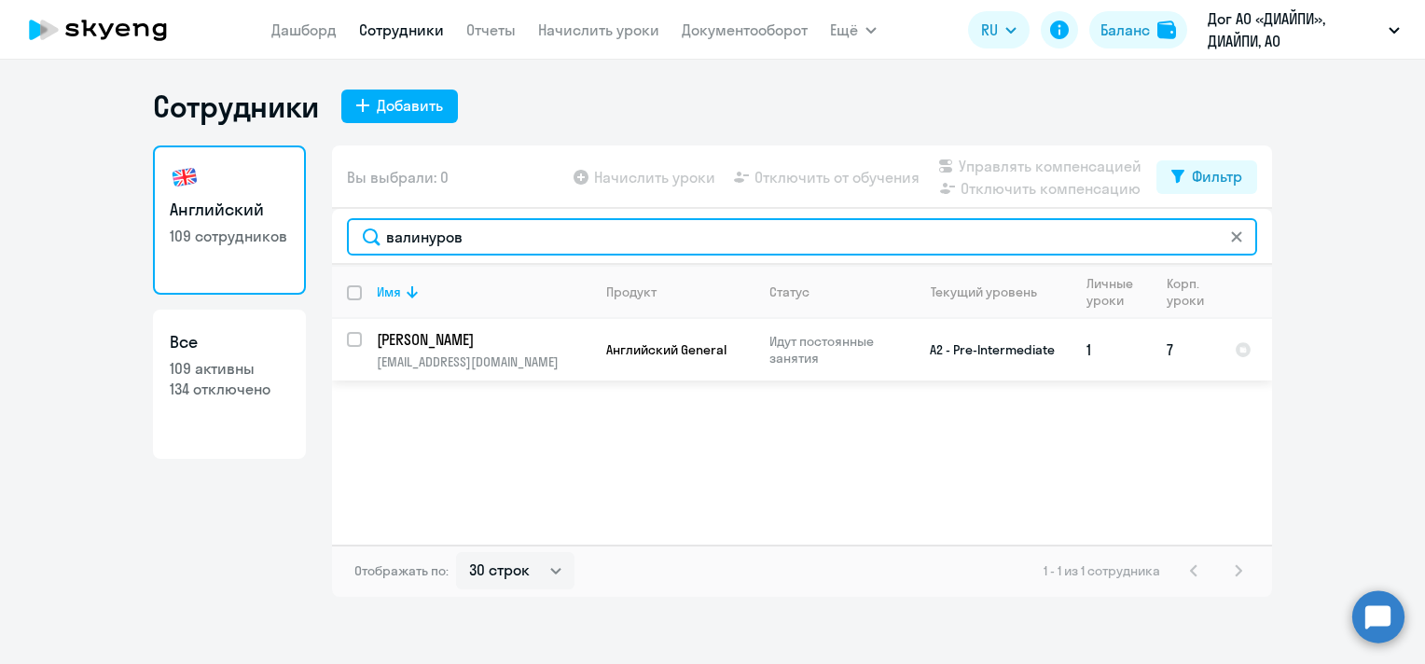
type input "валинуров"
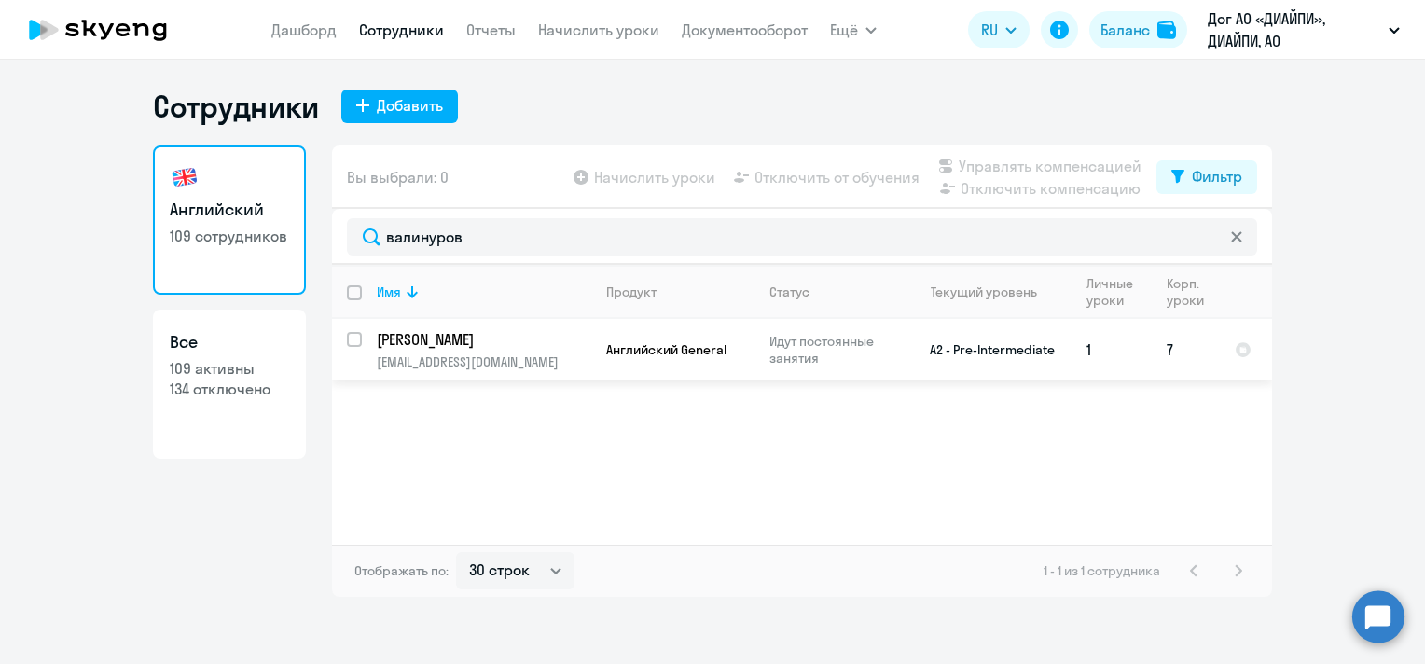
click at [518, 350] on td "[PERSON_NAME] [PERSON_NAME][EMAIL_ADDRESS][DOMAIN_NAME]" at bounding box center [476, 350] width 229 height 62
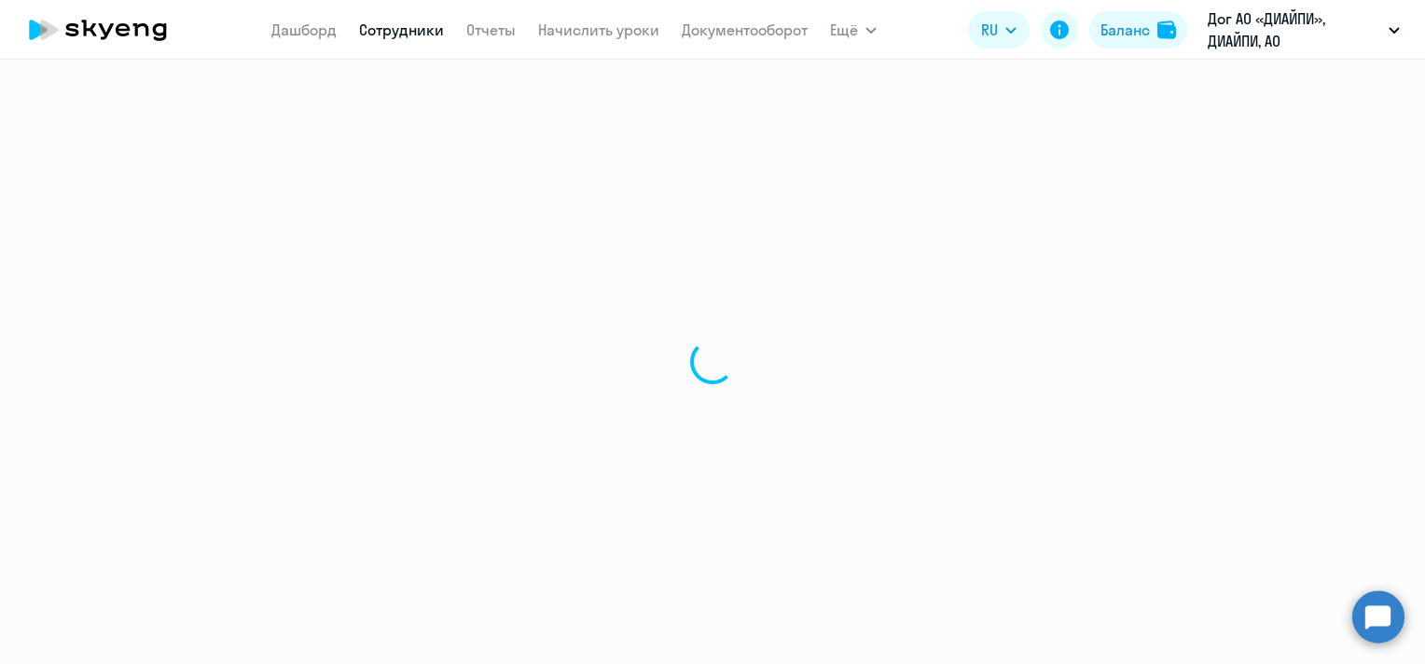
select select "english"
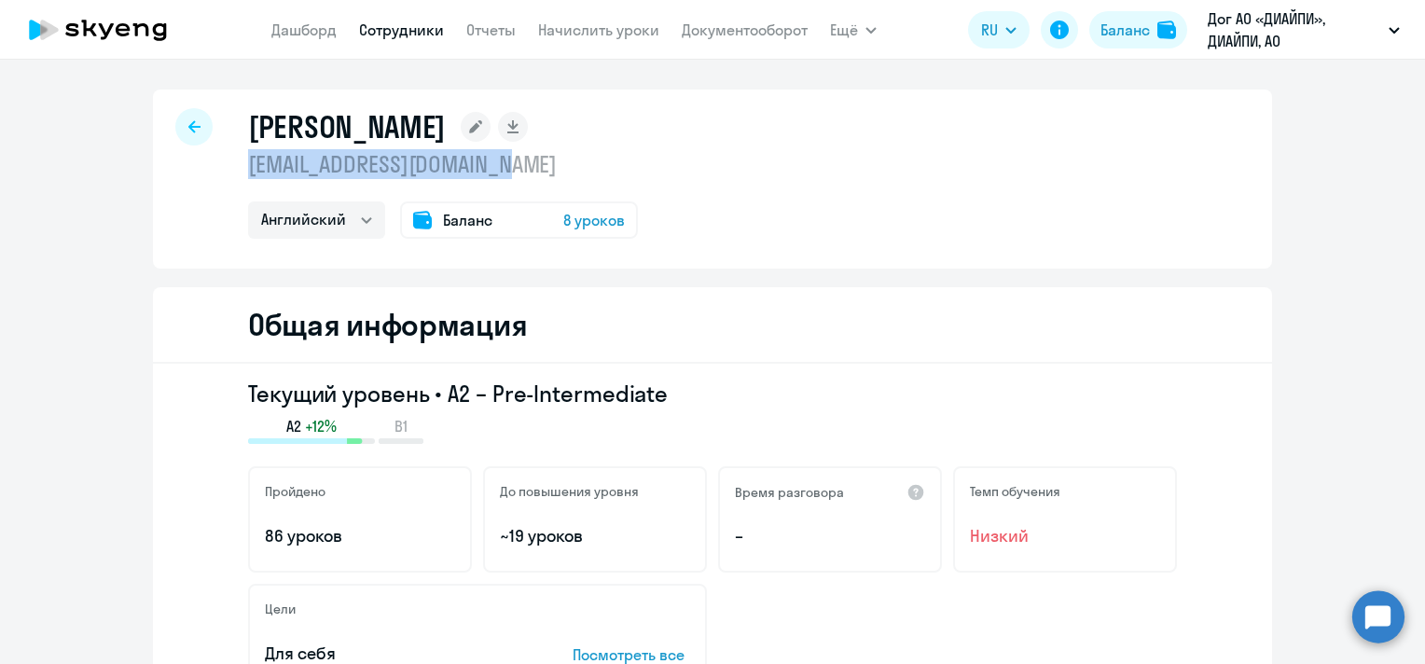
drag, startPoint x: 492, startPoint y: 169, endPoint x: 238, endPoint y: 170, distance: 254.5
click at [238, 170] on div "[PERSON_NAME] [PERSON_NAME][EMAIL_ADDRESS][DOMAIN_NAME] Английский Баланс 8 уро…" at bounding box center [712, 179] width 1119 height 179
copy p "[EMAIL_ADDRESS][DOMAIN_NAME]"
click at [186, 138] on div at bounding box center [193, 126] width 37 height 37
select select "30"
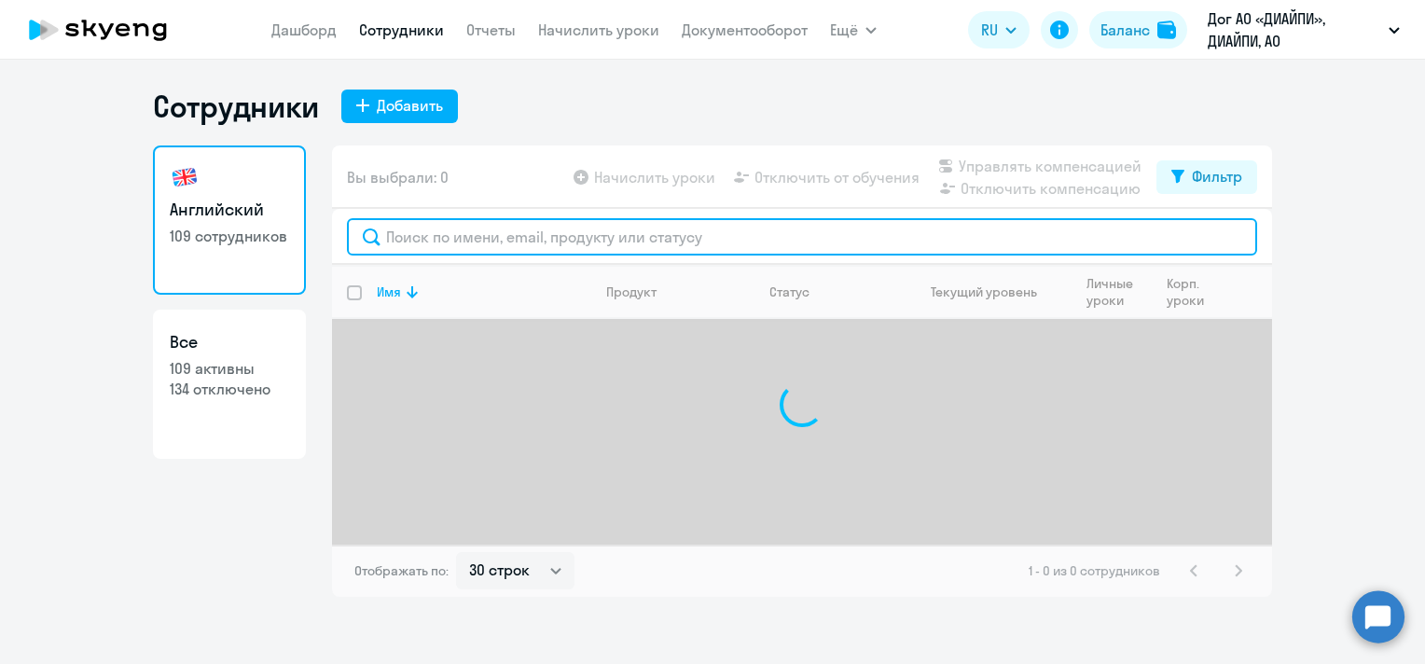
click at [421, 242] on input "text" at bounding box center [802, 236] width 910 height 37
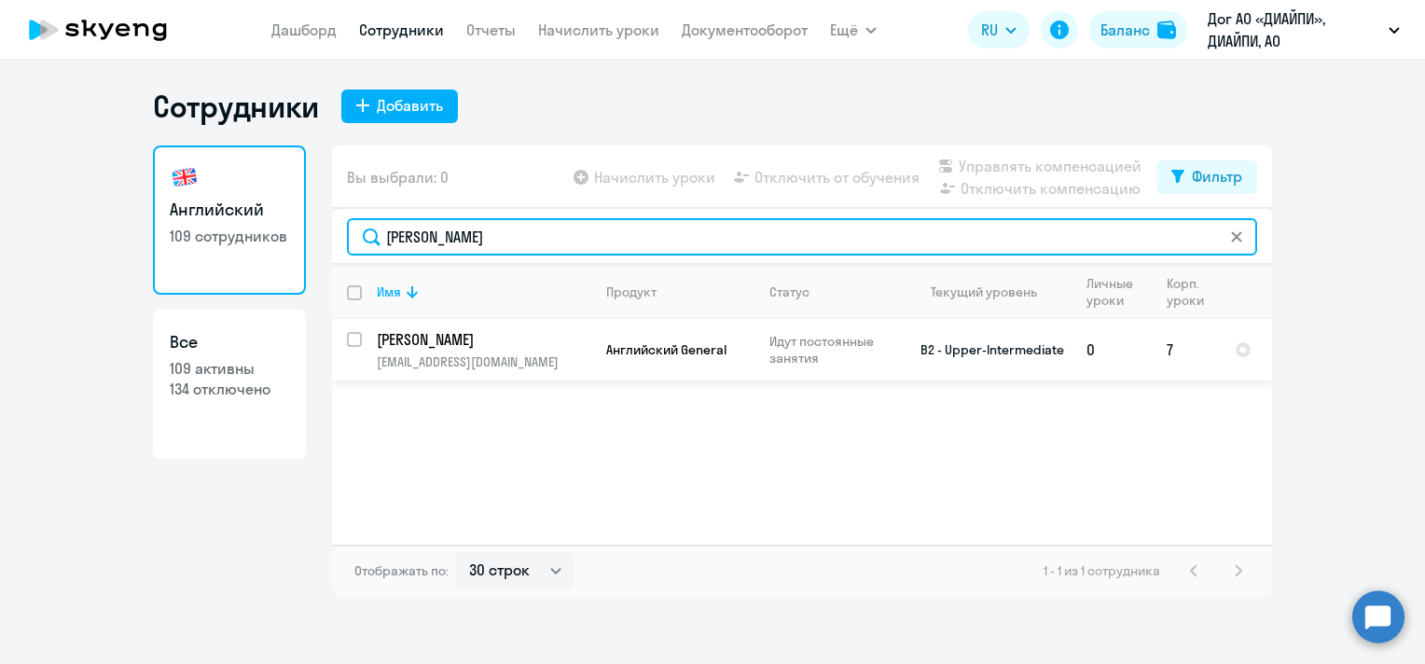
type input "[PERSON_NAME]"
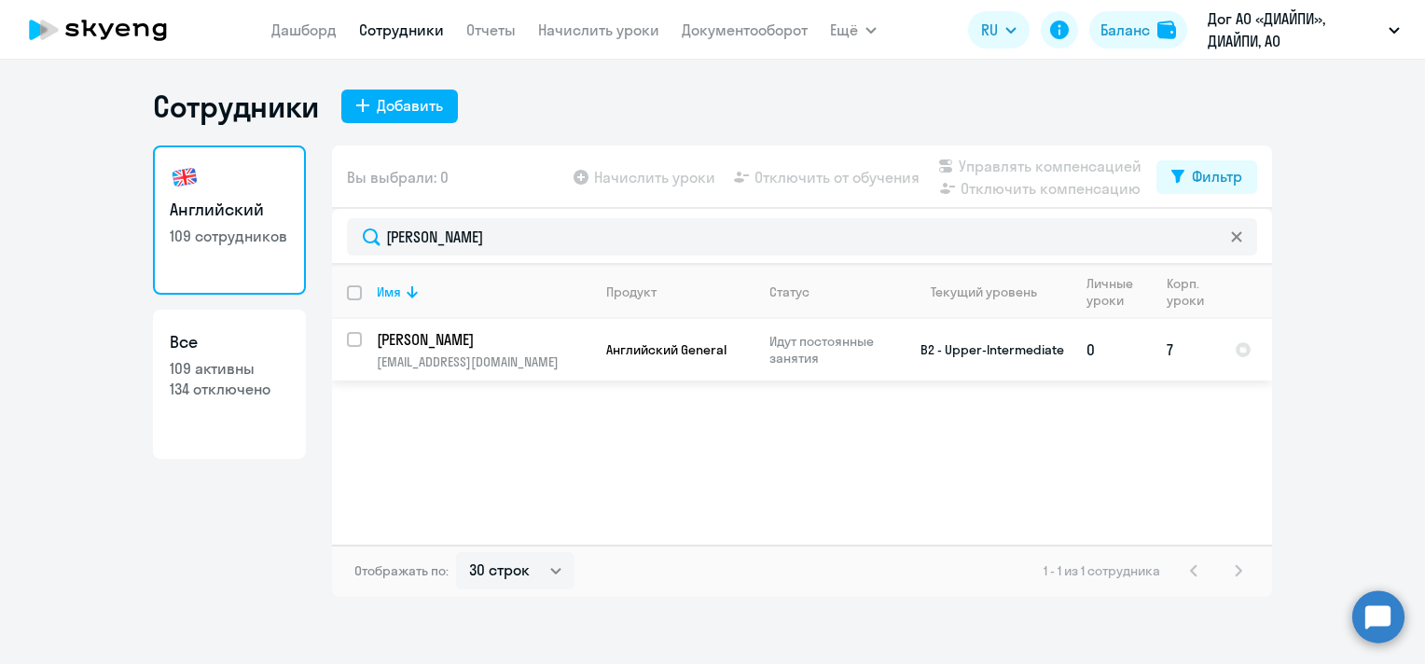
click at [533, 342] on p "[PERSON_NAME]" at bounding box center [482, 339] width 211 height 21
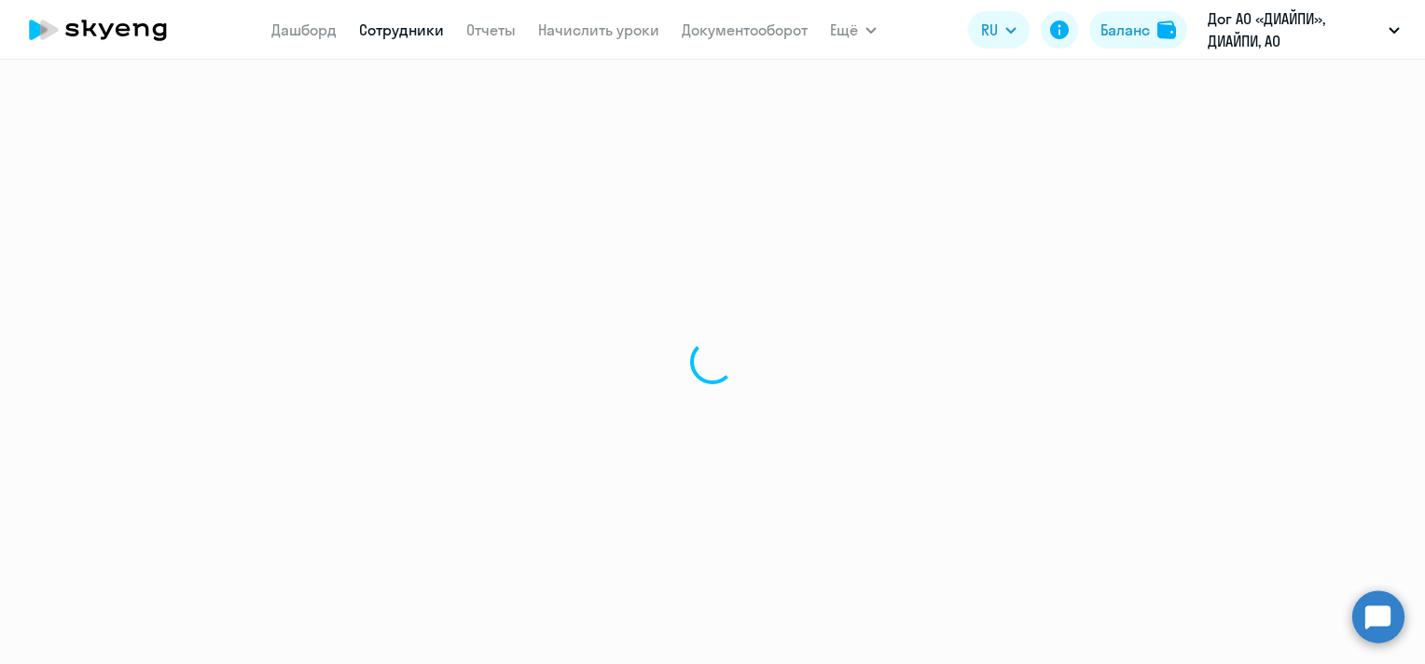
select select "english"
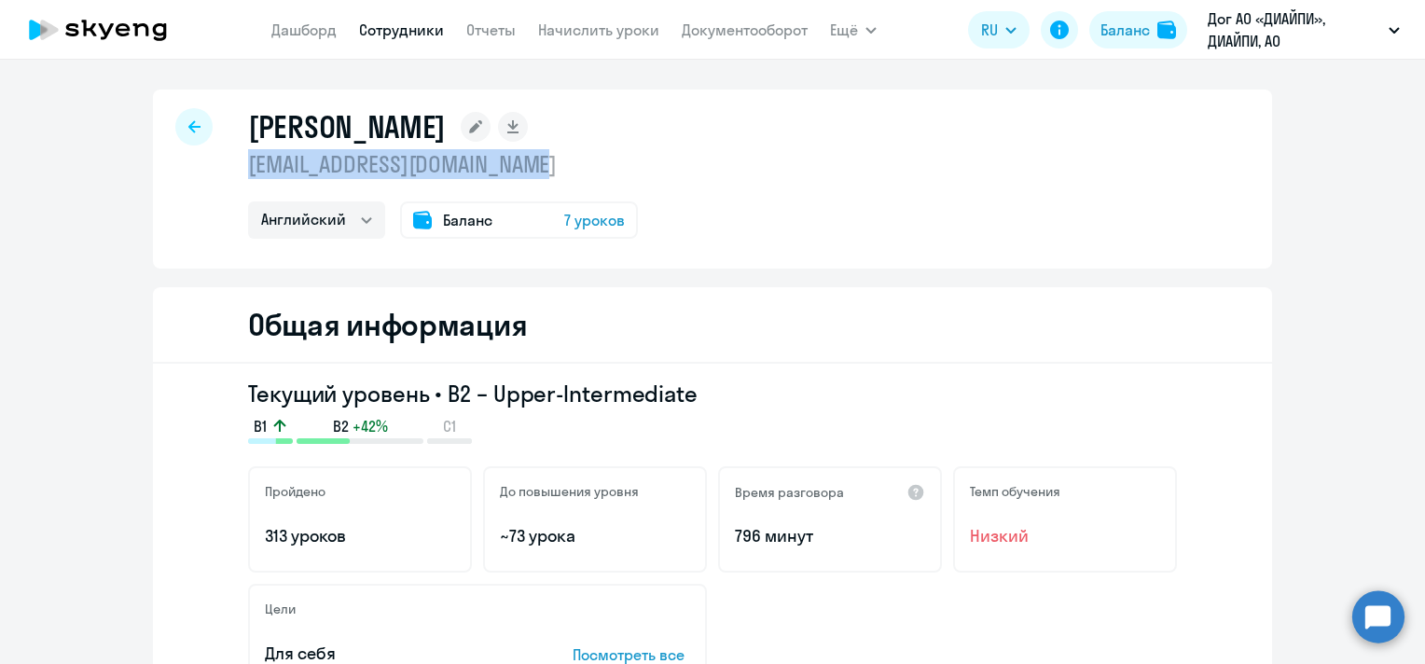
drag, startPoint x: 581, startPoint y: 164, endPoint x: 243, endPoint y: 164, distance: 337.5
click at [248, 164] on p "[EMAIL_ADDRESS][DOMAIN_NAME]" at bounding box center [443, 164] width 390 height 30
copy p "[EMAIL_ADDRESS][DOMAIN_NAME]"
